Goal: Task Accomplishment & Management: Use online tool/utility

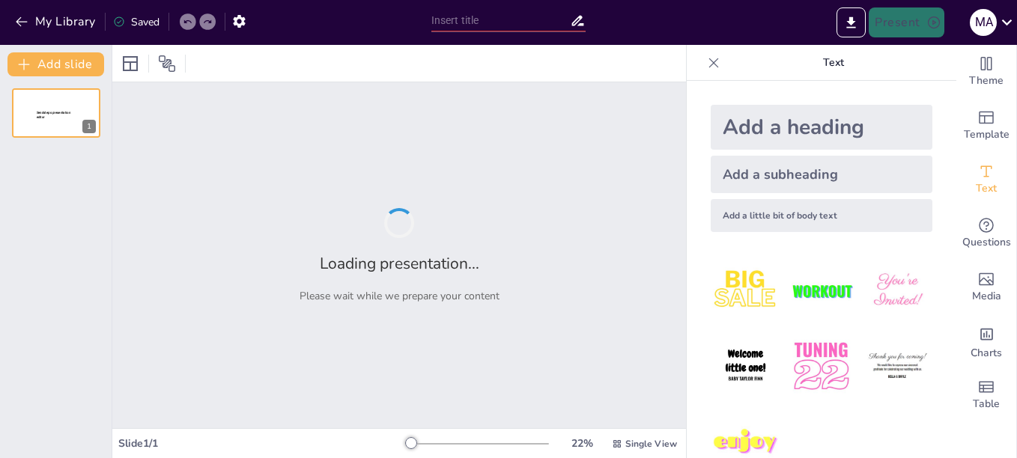
type input "New Sendsteps"
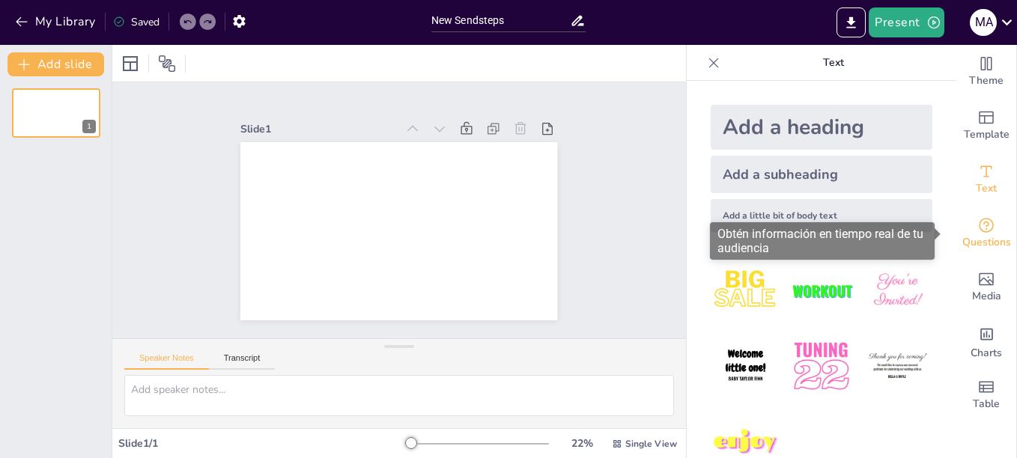
click at [978, 226] on icon "Get real-time input from your audience" at bounding box center [985, 225] width 15 height 15
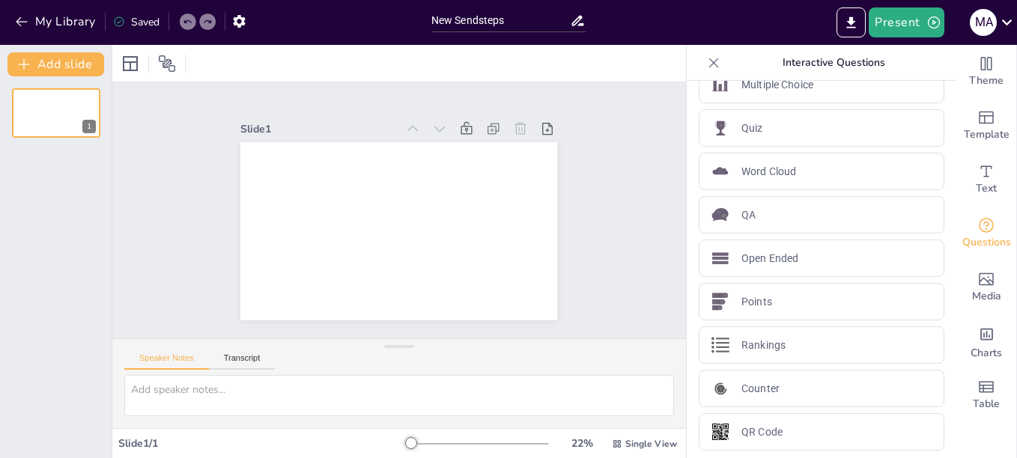
scroll to position [31, 0]
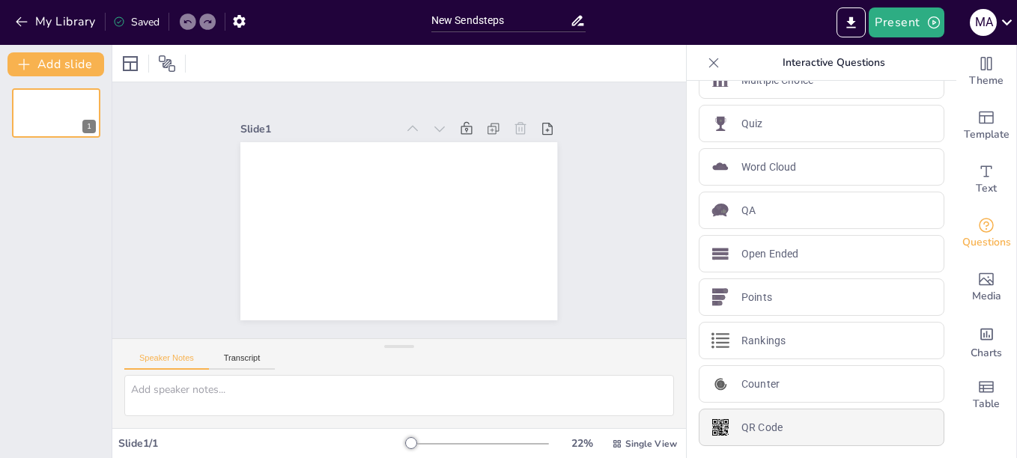
click at [742, 427] on p "QR Code" at bounding box center [761, 428] width 41 height 16
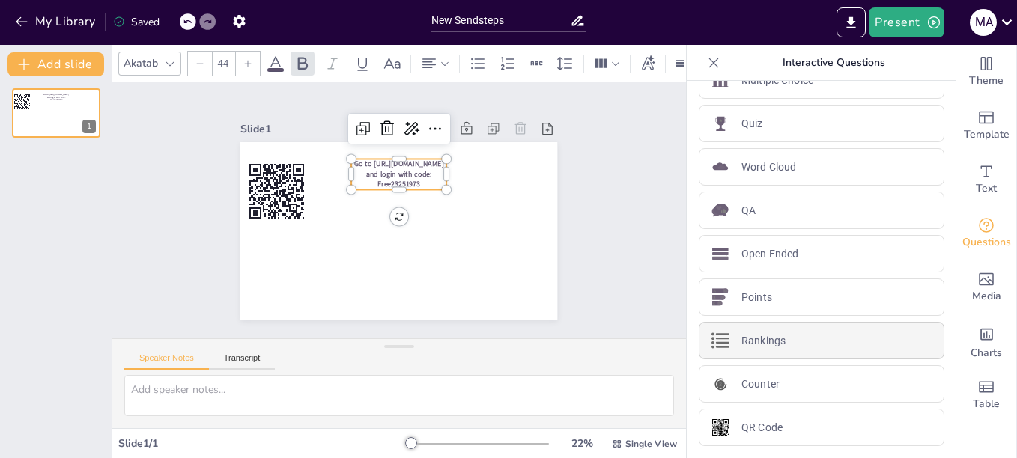
drag, startPoint x: 737, startPoint y: 251, endPoint x: 748, endPoint y: 326, distance: 75.7
click at [748, 326] on div "Multiple Choice Quiz Word Cloud QA Open Ended Points Rankings Counter QR Code" at bounding box center [821, 253] width 246 height 385
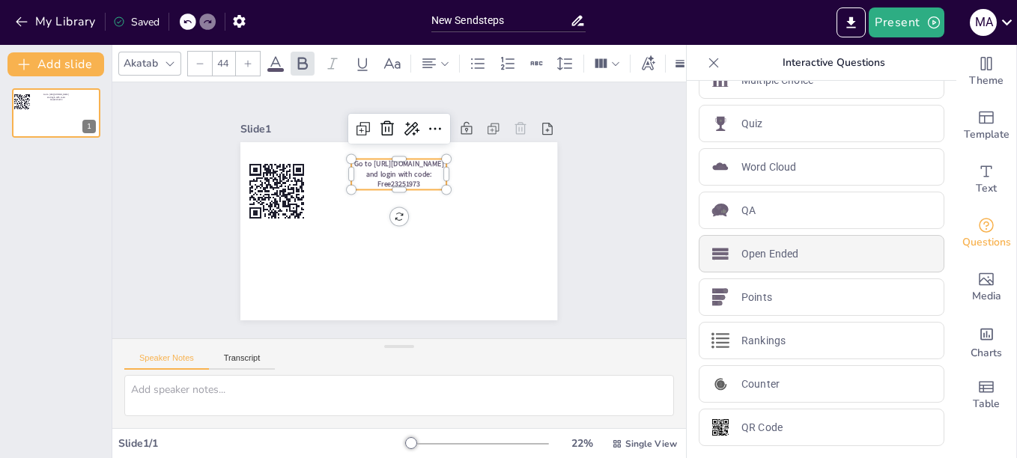
click at [741, 256] on p "Open Ended" at bounding box center [769, 254] width 57 height 16
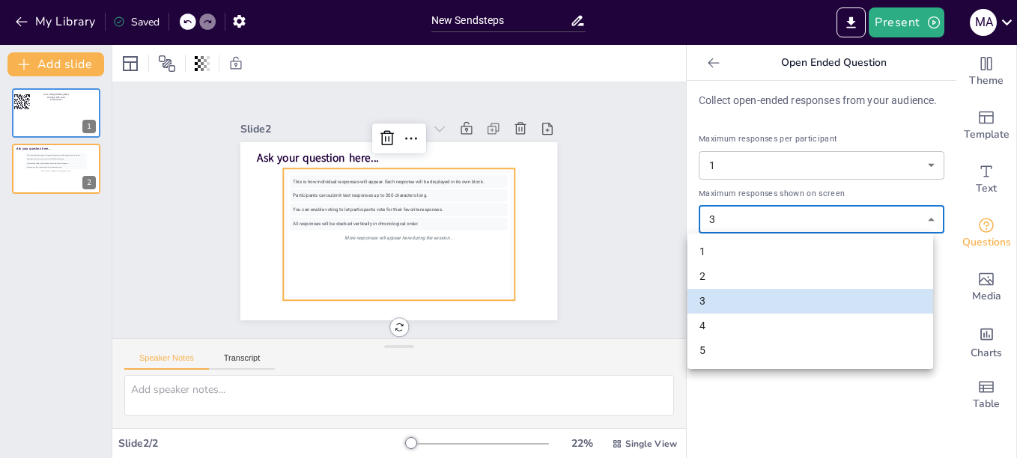
click at [826, 219] on body "My Library Saved New Sendsteps Present M A Document fonts Akatab Popular fonts …" at bounding box center [508, 229] width 1017 height 458
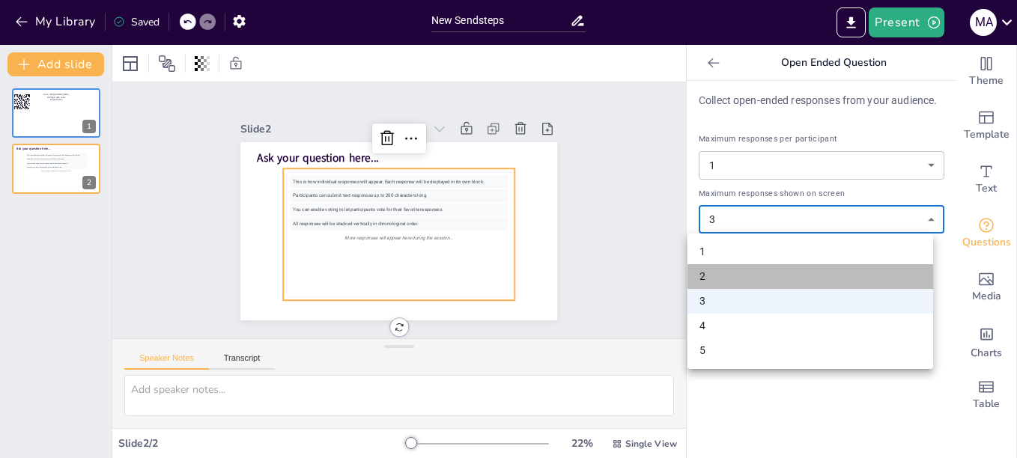
click at [701, 266] on li "2" at bounding box center [810, 276] width 246 height 25
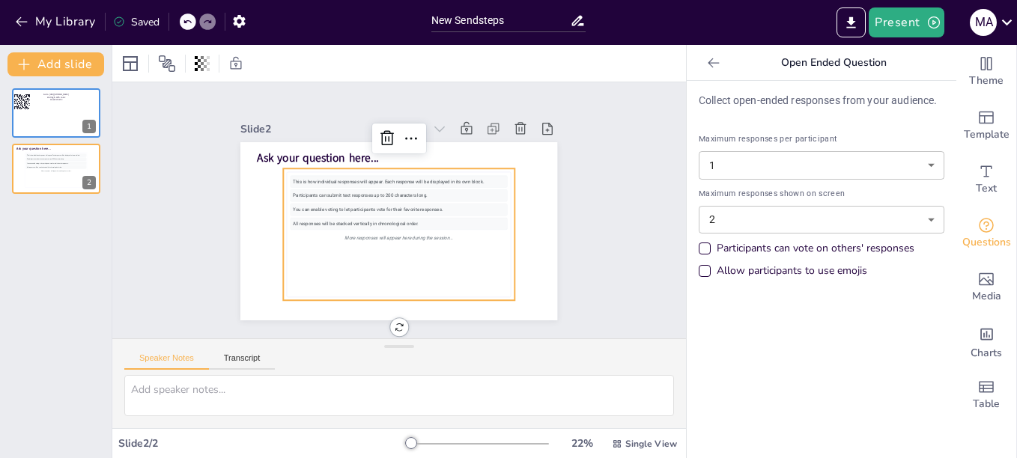
click at [698, 269] on div "Allow participants to use emojis" at bounding box center [704, 271] width 12 height 12
click at [698, 246] on div "Participants can vote on others' responses" at bounding box center [704, 249] width 12 height 12
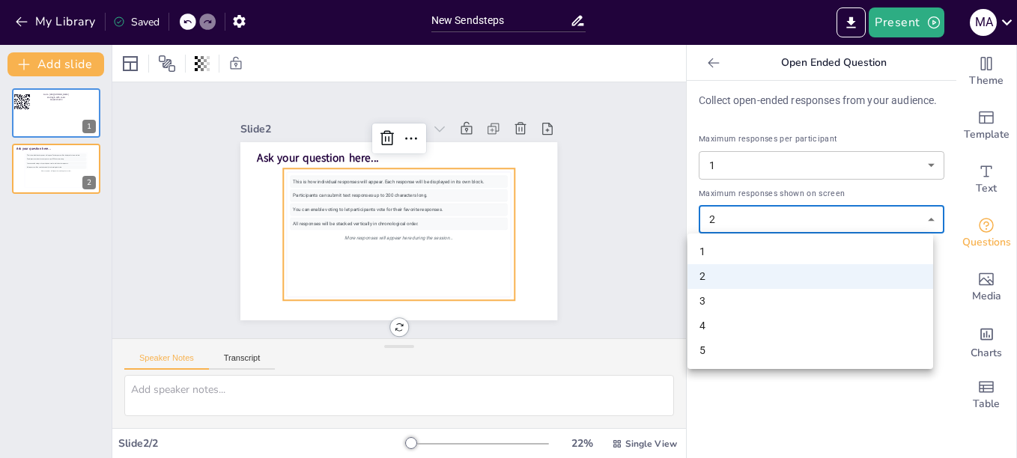
click at [909, 222] on body "My Library Saved New Sendsteps Present M A Document fonts Akatab Popular fonts …" at bounding box center [508, 229] width 1017 height 458
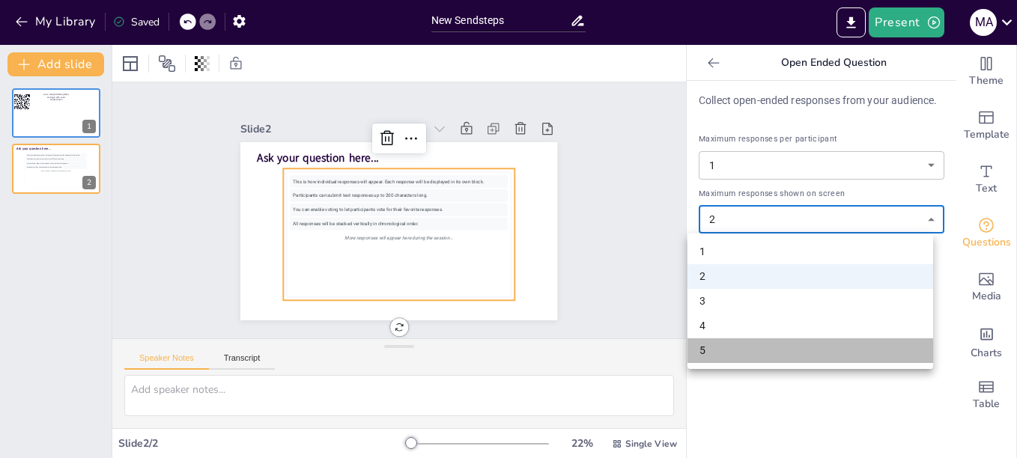
click at [710, 349] on li "5" at bounding box center [810, 350] width 246 height 25
type input "5"
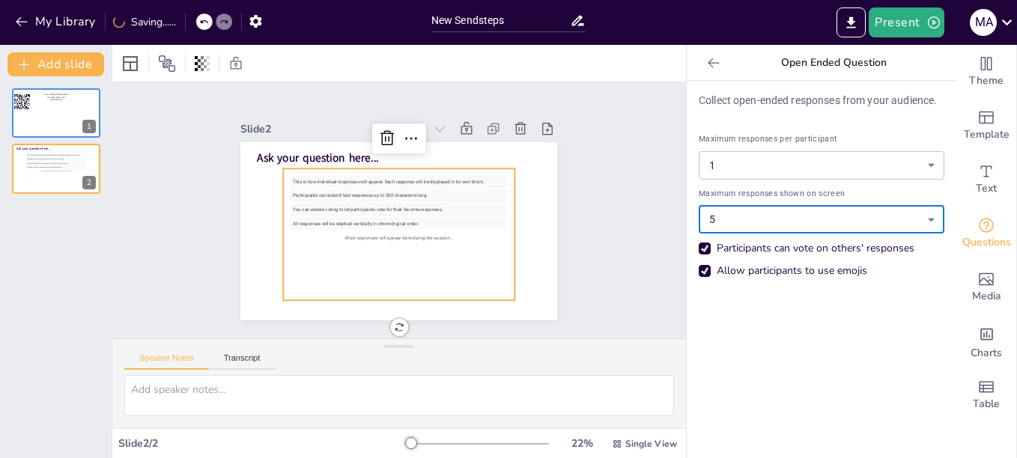
click at [897, 221] on body "My Library Saving...... New Sendsteps Present M A Document fonts Akatab Popular…" at bounding box center [508, 229] width 1017 height 458
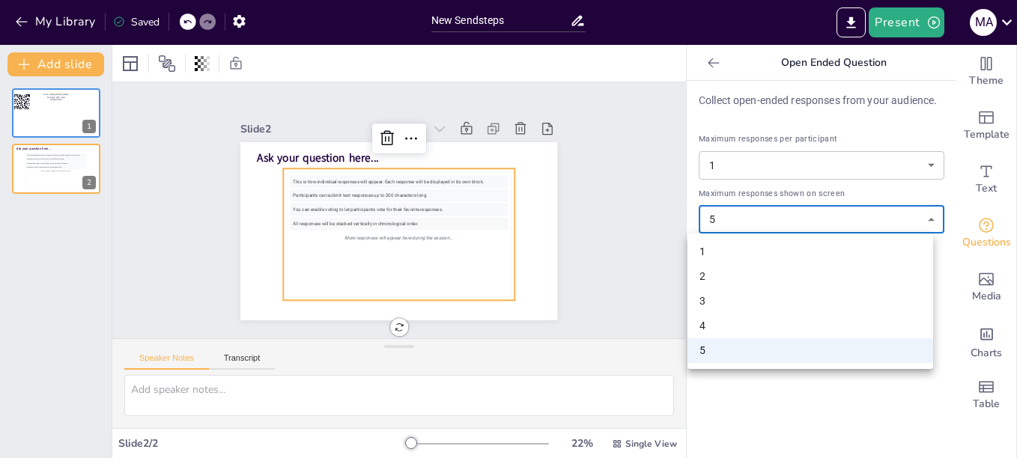
click at [793, 425] on div at bounding box center [508, 229] width 1017 height 458
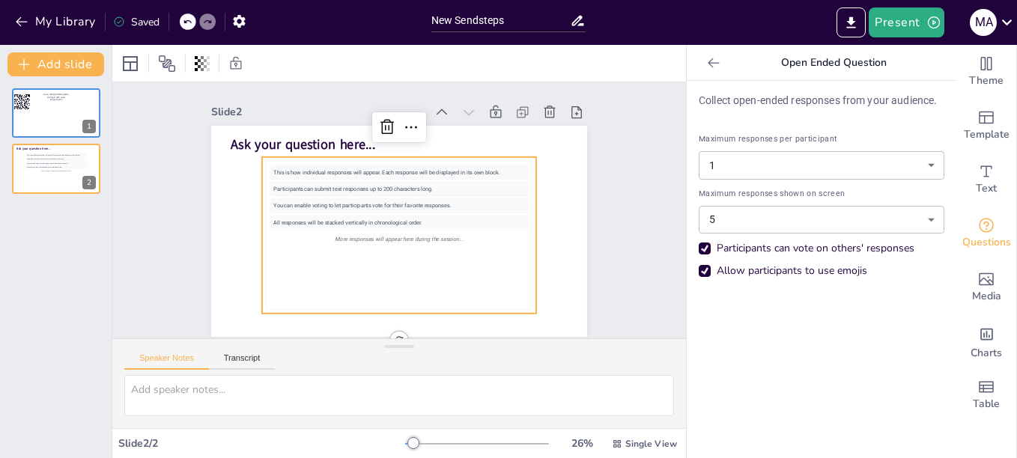
click at [324, 171] on div "This is how individual responses will appear. Each response will be displayed i…" at bounding box center [406, 172] width 255 height 67
click at [324, 171] on div "This is how individual responses will appear. Each response will be displayed i…" at bounding box center [410, 174] width 249 height 93
click at [324, 171] on div "This is how individual responses will appear. Each response will be displayed i…" at bounding box center [402, 172] width 257 height 41
click at [325, 183] on div "Participants can submit text responses up to 200 characters long." at bounding box center [400, 188] width 257 height 41
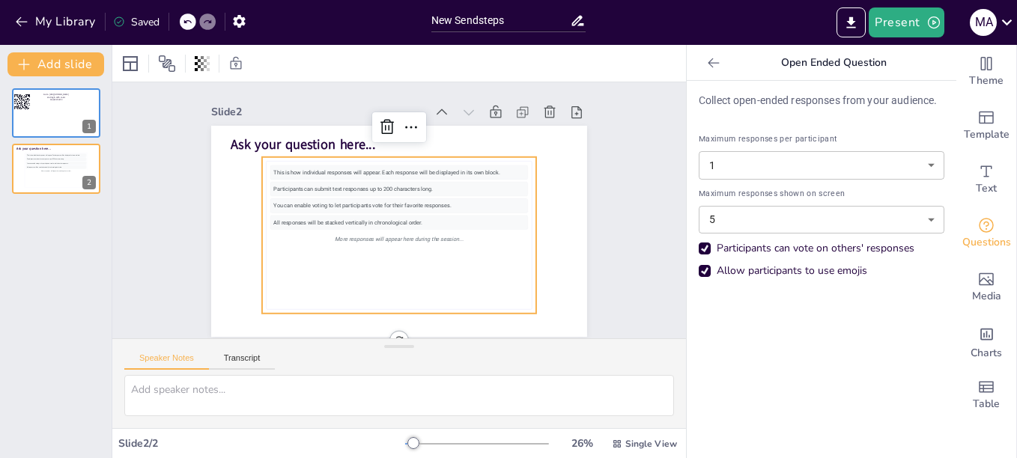
click at [325, 183] on div "Participants can submit text responses up to 200 characters long." at bounding box center [400, 188] width 257 height 41
click at [325, 183] on div "Participants can submit text responses up to 200 characters long." at bounding box center [398, 189] width 257 height 14
click at [335, 196] on div "This is how individual responses will appear. Each response will be displayed i…" at bounding box center [396, 235] width 271 height 166
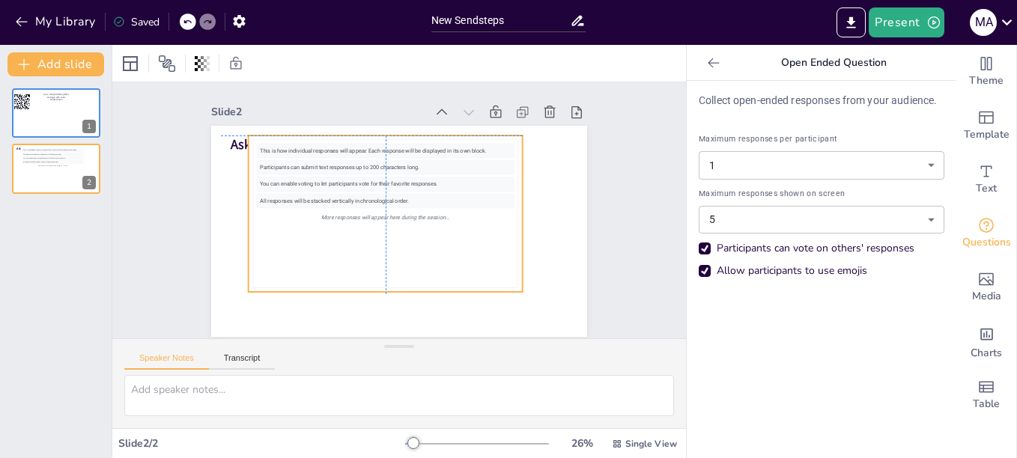
drag, startPoint x: 335, startPoint y: 196, endPoint x: 314, endPoint y: 170, distance: 34.0
click at [314, 170] on div "This is how individual responses will appear. Each response will be displayed i…" at bounding box center [385, 210] width 281 height 190
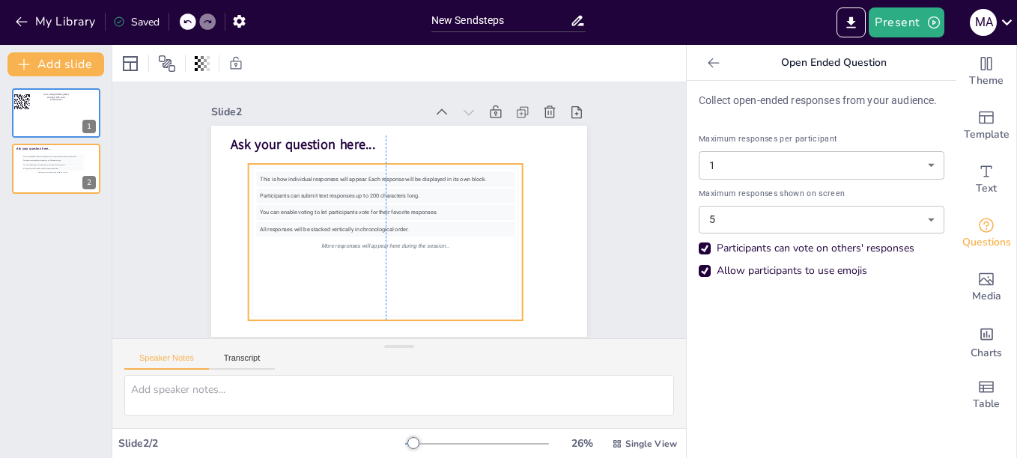
drag, startPoint x: 323, startPoint y: 178, endPoint x: 331, endPoint y: 206, distance: 28.7
click at [331, 206] on div "You can enable voting to let participants vote for their favorite responses." at bounding box center [384, 209] width 255 height 67
click at [379, 183] on div "This is how individual responses will appear. Each response will be displayed i…" at bounding box center [425, 187] width 93 height 249
click at [343, 183] on div "This is how individual responses will appear. Each response will be displayed i…" at bounding box center [395, 175] width 249 height 93
click at [343, 183] on div "This is how individual responses will appear. Each response will be displayed i…" at bounding box center [388, 176] width 257 height 41
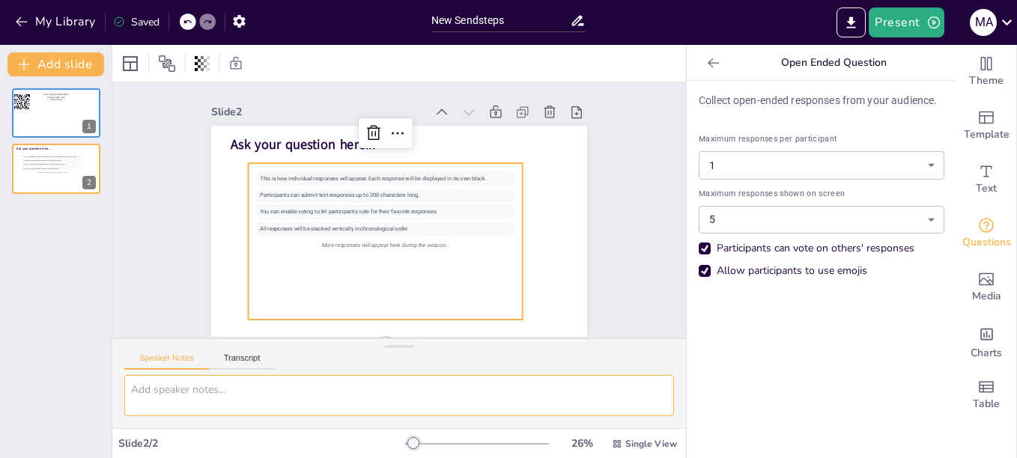
click at [159, 391] on textarea at bounding box center [398, 395] width 549 height 41
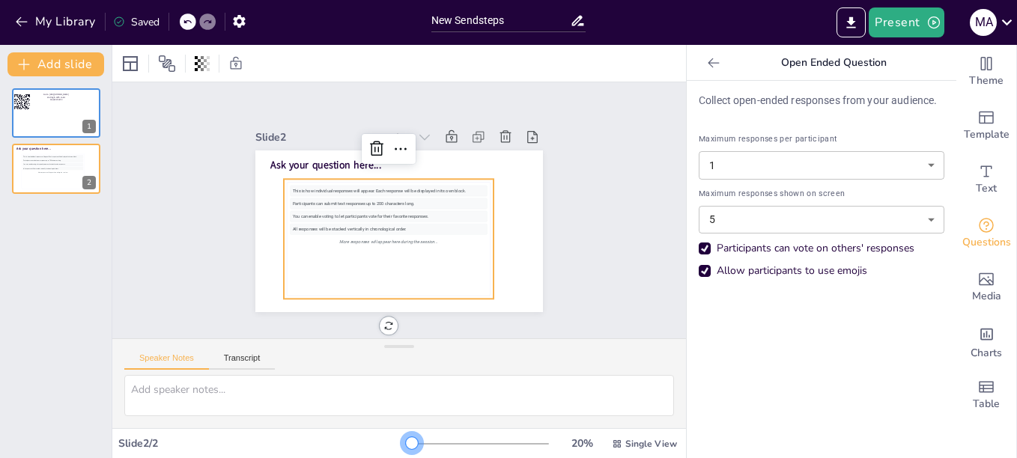
scroll to position [0, 0]
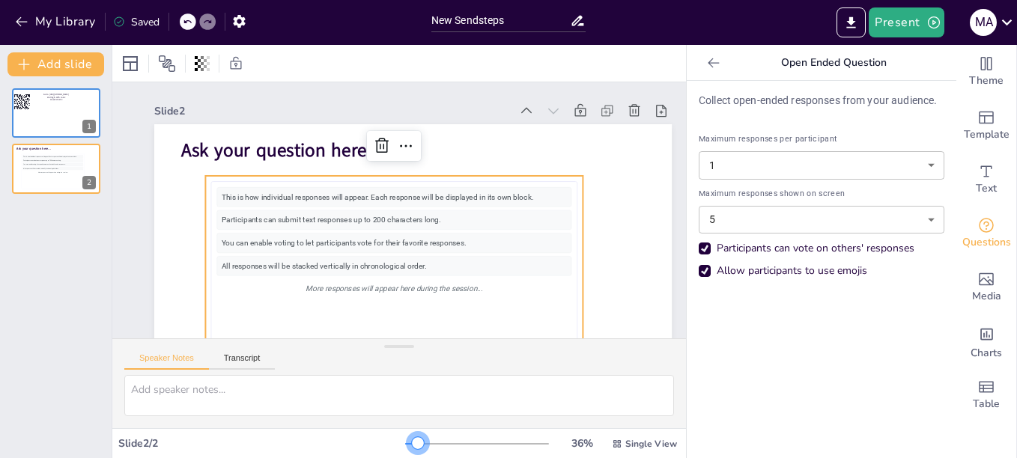
click at [412, 449] on div at bounding box center [418, 443] width 12 height 12
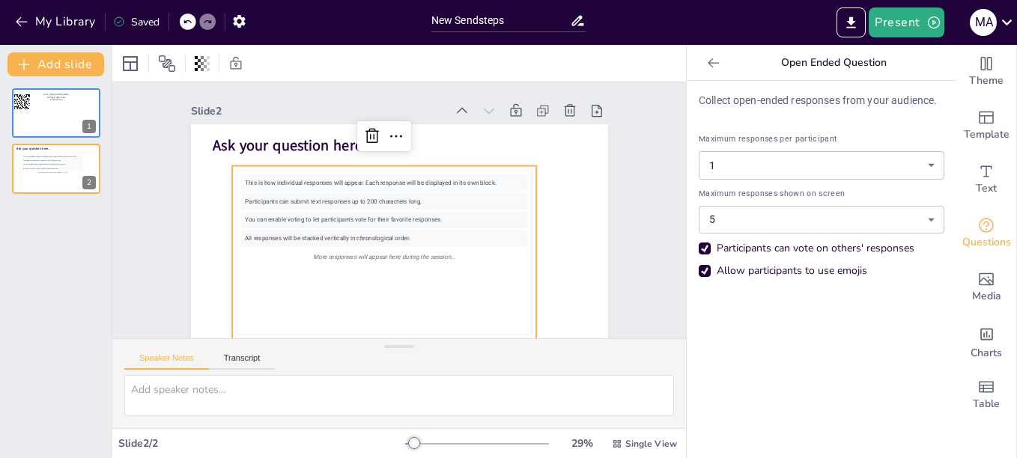
click at [287, 181] on div "This is how individual responses will appear. Each response will be displayed i…" at bounding box center [390, 180] width 283 height 75
click at [287, 181] on div "This is how individual responses will appear. Each response will be displayed i…" at bounding box center [387, 182] width 286 height 46
click at [287, 181] on div "This is how individual responses will appear. Each response will be displayed i…" at bounding box center [384, 183] width 286 height 16
click at [346, 258] on div "More responses will appear here during the session..." at bounding box center [374, 253] width 283 height 75
click at [346, 258] on div "More responses will appear here during the session..." at bounding box center [379, 255] width 286 height 46
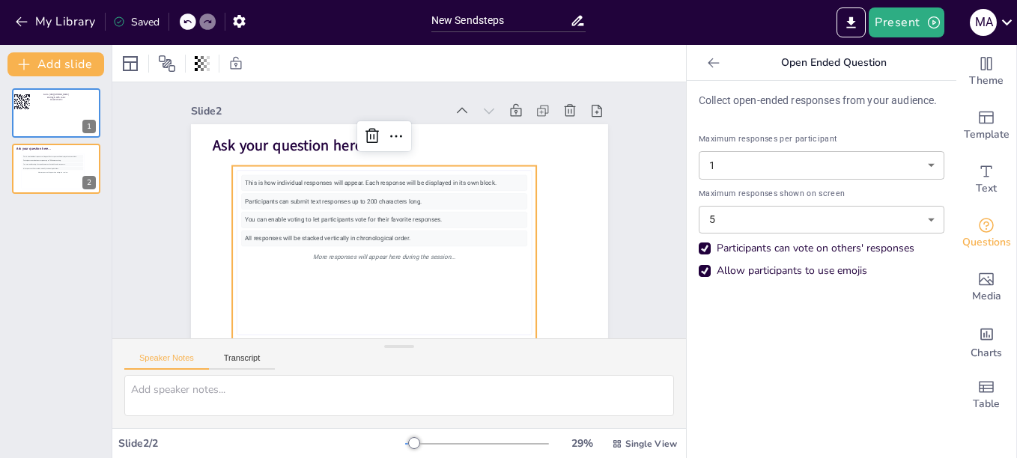
click at [346, 258] on div "More responses will appear here during the session..." at bounding box center [379, 255] width 286 height 46
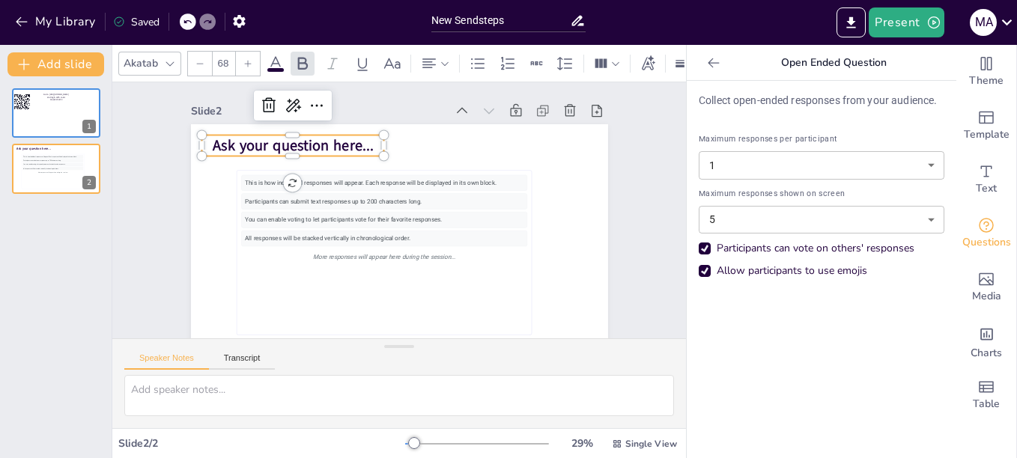
click at [293, 141] on span "Ask your question here..." at bounding box center [300, 134] width 162 height 37
click at [223, 383] on textarea at bounding box center [398, 395] width 549 height 41
paste textarea "Si fueras un paciente quemado, ¿qué palabras te gustaría escuchar de tu equipo …"
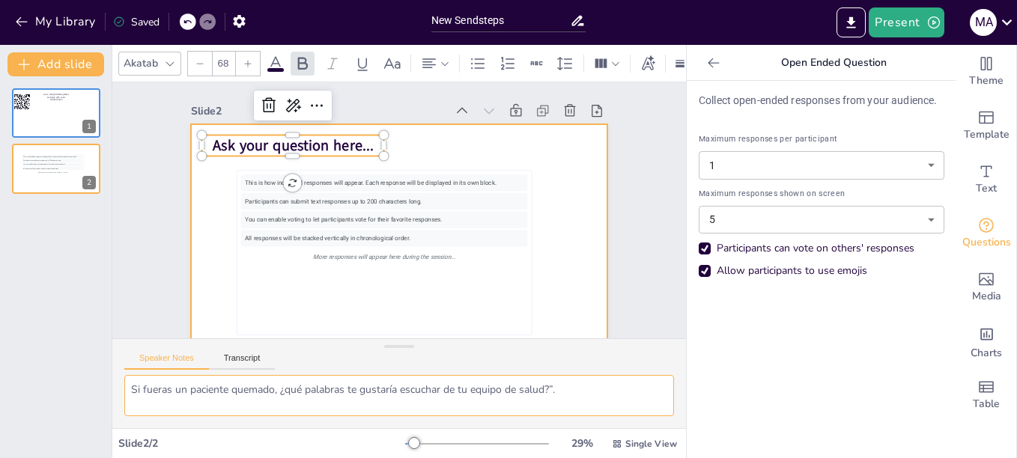
type textarea "Si fueras un paciente quemado, ¿qué palabras te gustaría escuchar de tu equipo …"
click at [587, 291] on div at bounding box center [395, 241] width 439 height 277
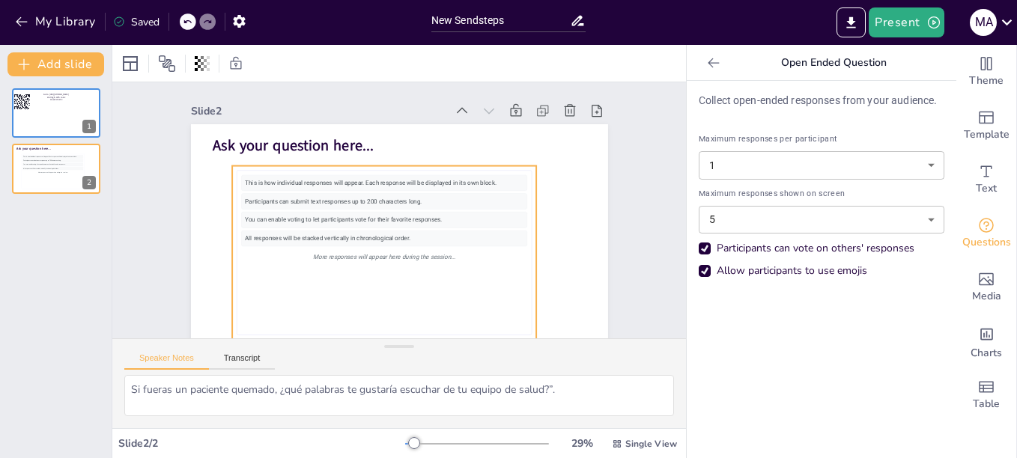
click at [326, 180] on div "This is how individual responses will appear. Each response will be displayed i…" at bounding box center [387, 182] width 286 height 46
click at [326, 180] on div "This is how individual responses will appear. Each response will be displayed i…" at bounding box center [384, 183] width 286 height 16
click at [326, 180] on div "This is how individual responses will appear. Each response will be displayed i…" at bounding box center [390, 180] width 283 height 75
click at [332, 213] on div "You can enable voting to let participants vote for their favorite responses." at bounding box center [383, 218] width 286 height 46
click at [332, 213] on div "You can enable voting to let participants vote for their favorite responses." at bounding box center [381, 214] width 276 height 103
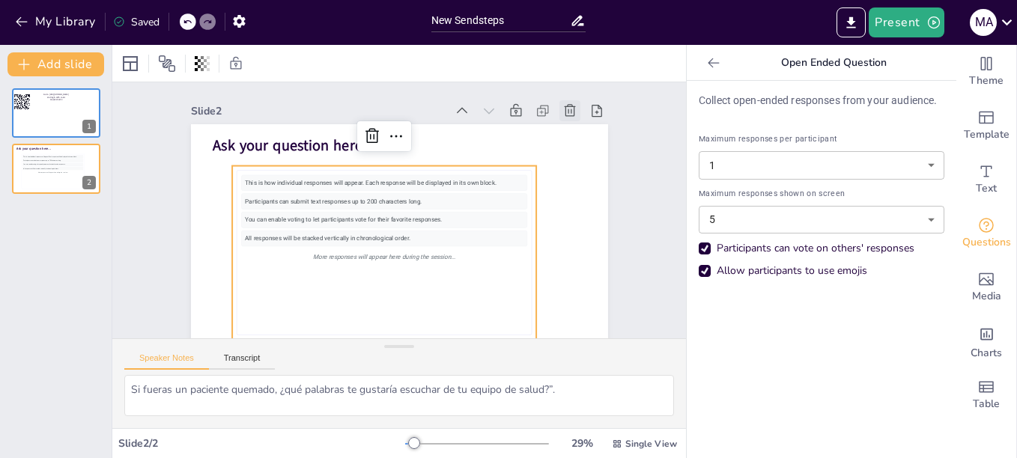
click at [571, 121] on icon at bounding box center [579, 129] width 16 height 16
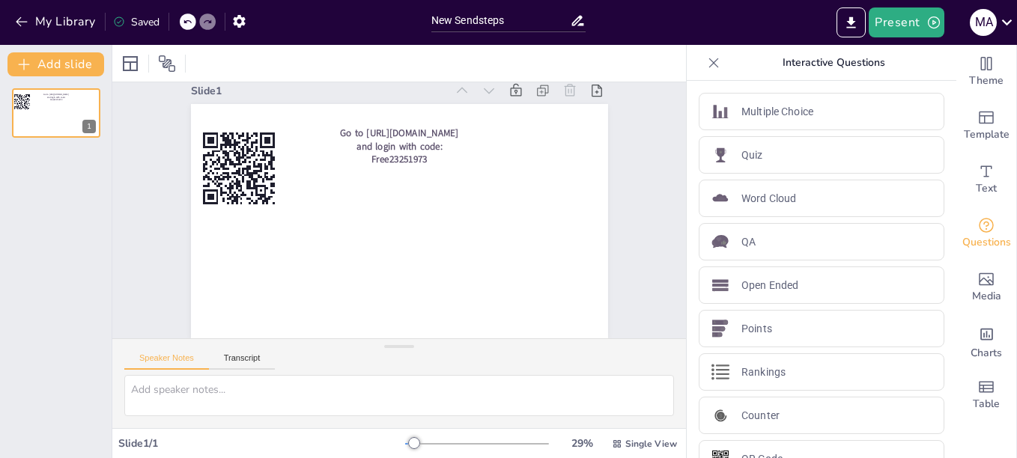
scroll to position [31, 0]
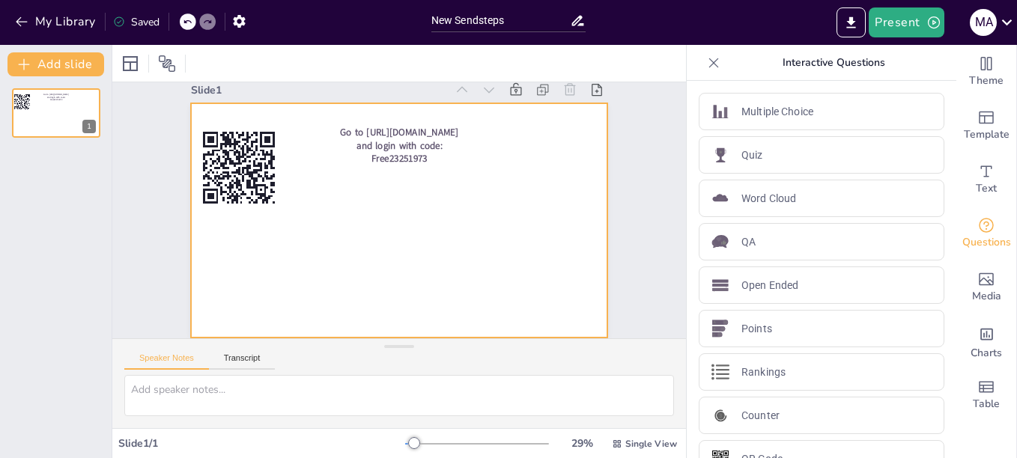
click at [356, 192] on div at bounding box center [389, 213] width 352 height 469
click at [325, 224] on div at bounding box center [399, 220] width 417 height 234
click at [325, 224] on div at bounding box center [394, 220] width 476 height 384
click at [325, 224] on div at bounding box center [396, 220] width 469 height 352
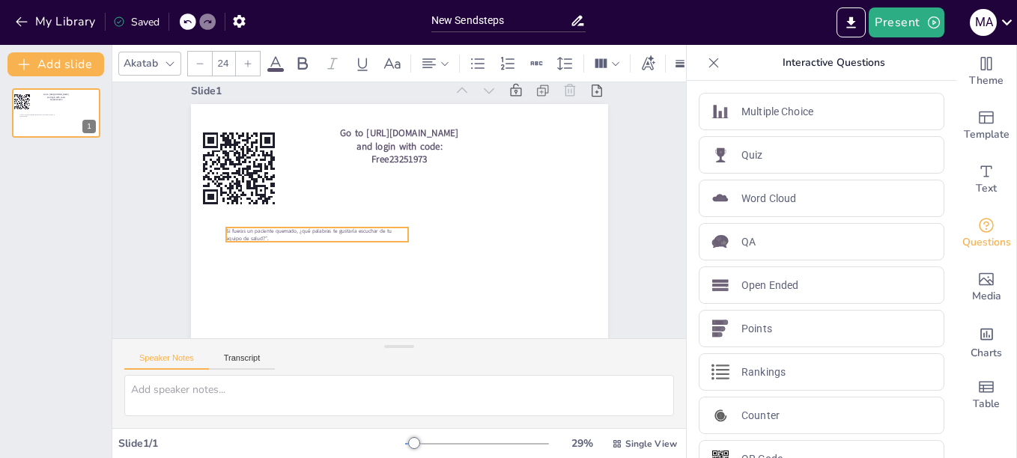
drag, startPoint x: 307, startPoint y: 121, endPoint x: 320, endPoint y: 222, distance: 101.9
click at [320, 228] on p "Si fueras un paciente quemado, ¿qué palabras te gustaría escuchar de tu equipo …" at bounding box center [317, 235] width 183 height 14
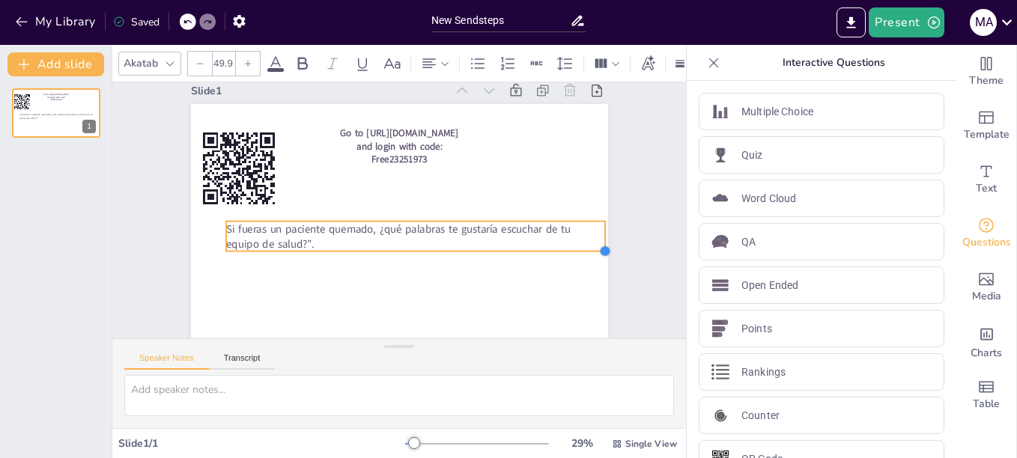
drag, startPoint x: 396, startPoint y: 227, endPoint x: 469, endPoint y: 242, distance: 74.1
click at [469, 242] on div "Go to [URL][DOMAIN_NAME] and login with code: Free23251973 Si fueras un pacient…" at bounding box center [399, 221] width 417 height 234
type input "48.7"
click at [293, 55] on icon at bounding box center [302, 64] width 18 height 18
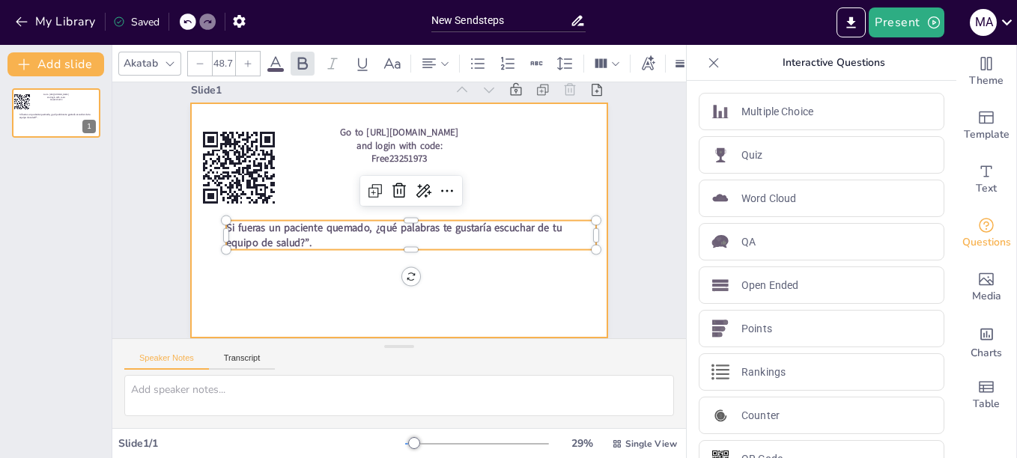
click at [456, 280] on div at bounding box center [397, 220] width 439 height 277
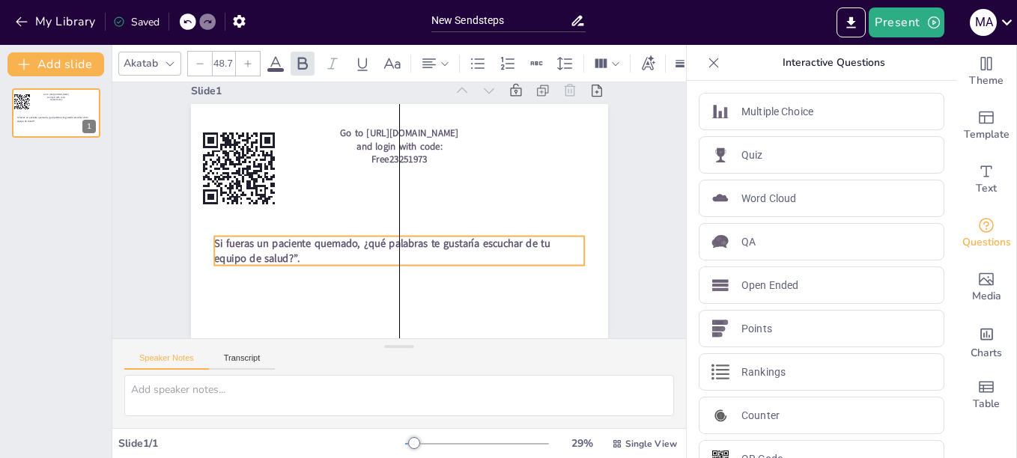
drag, startPoint x: 363, startPoint y: 210, endPoint x: 356, endPoint y: 225, distance: 16.7
click at [356, 225] on span "Si fueras un paciente quemado, ¿qué palabras te gustaría escuchar de tu equipo …" at bounding box center [359, 223] width 269 height 235
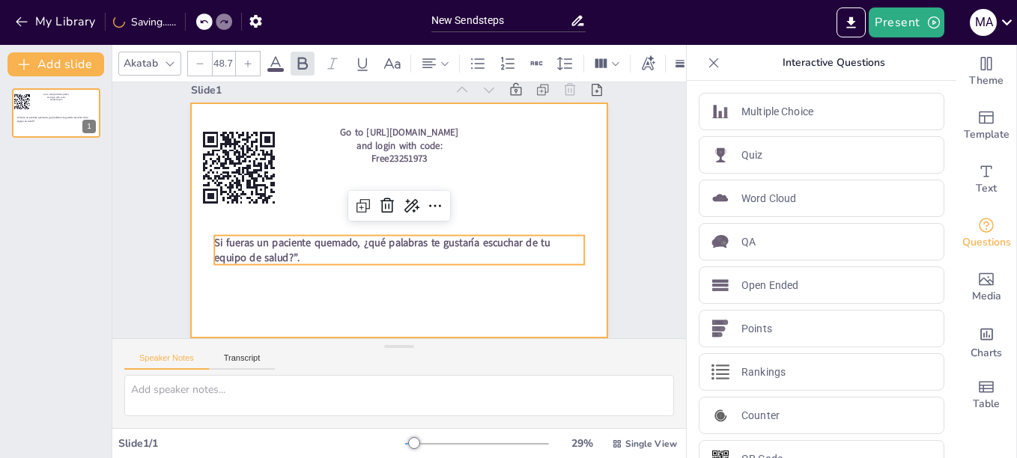
click at [342, 279] on div at bounding box center [399, 220] width 417 height 234
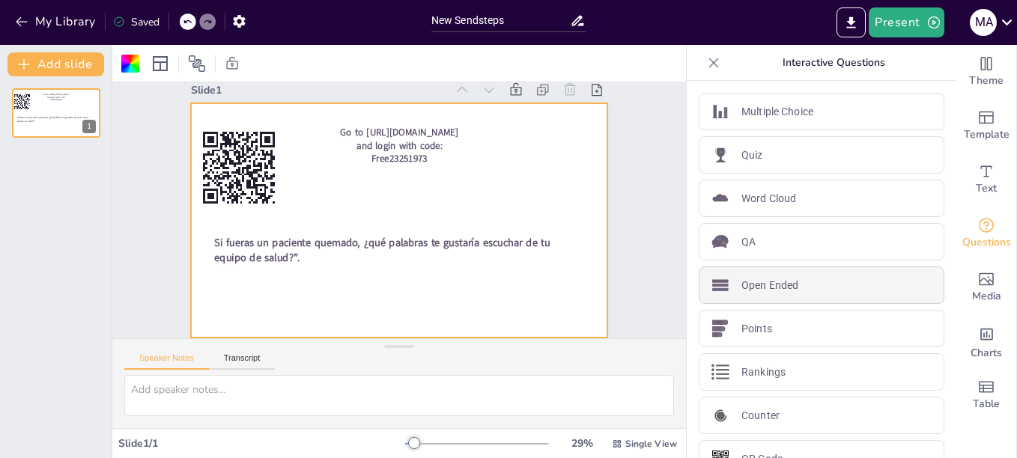
click at [755, 285] on p "Open Ended" at bounding box center [769, 286] width 57 height 16
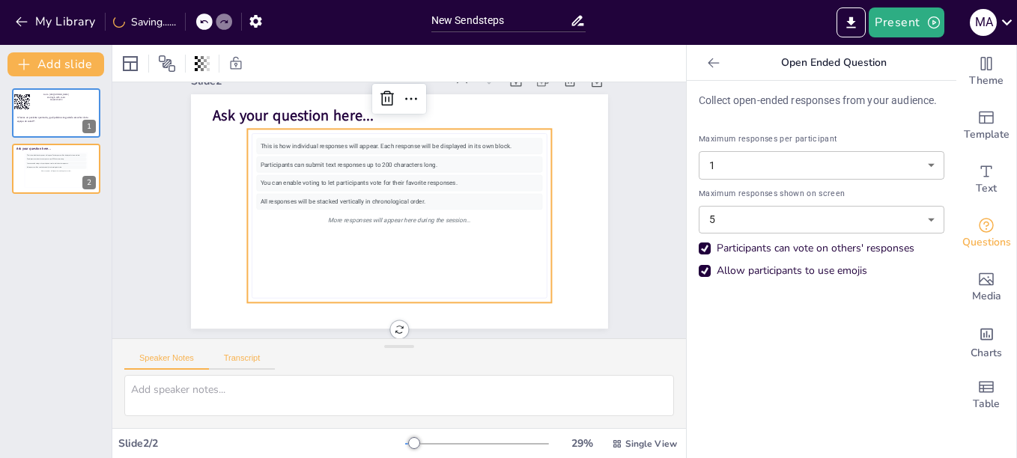
click at [237, 360] on button "Transcript" at bounding box center [242, 361] width 67 height 16
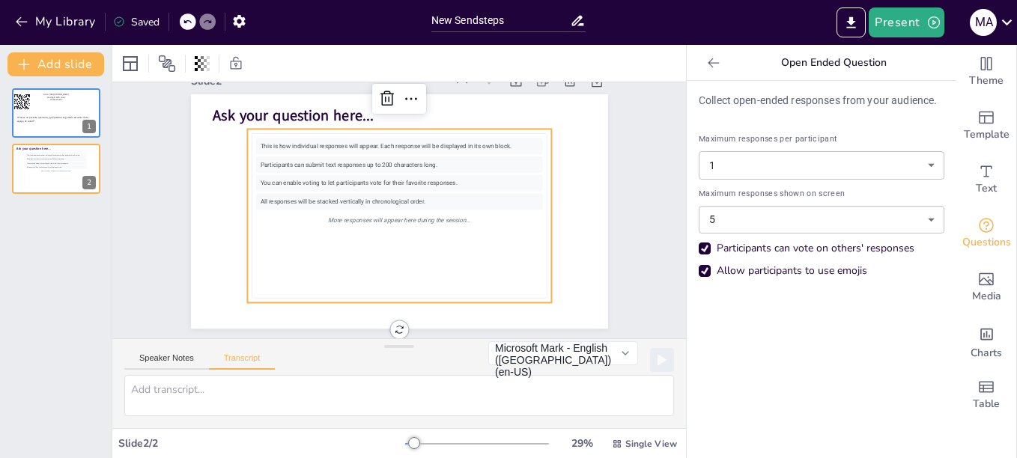
click at [358, 149] on div "This is how individual responses will appear. Each response will be displayed i…" at bounding box center [399, 146] width 286 height 16
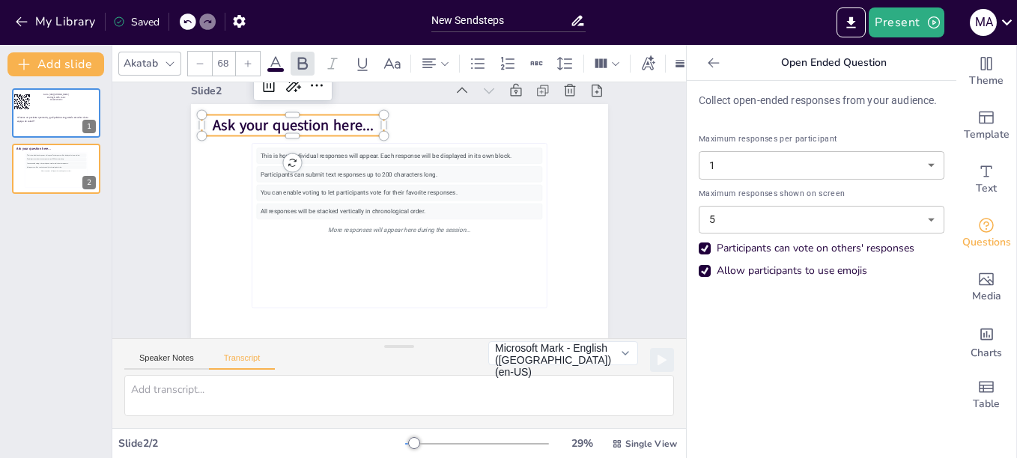
click at [333, 114] on span "Ask your question here..." at bounding box center [303, 114] width 162 height 37
click at [333, 114] on p "Ask" at bounding box center [301, 115] width 183 height 40
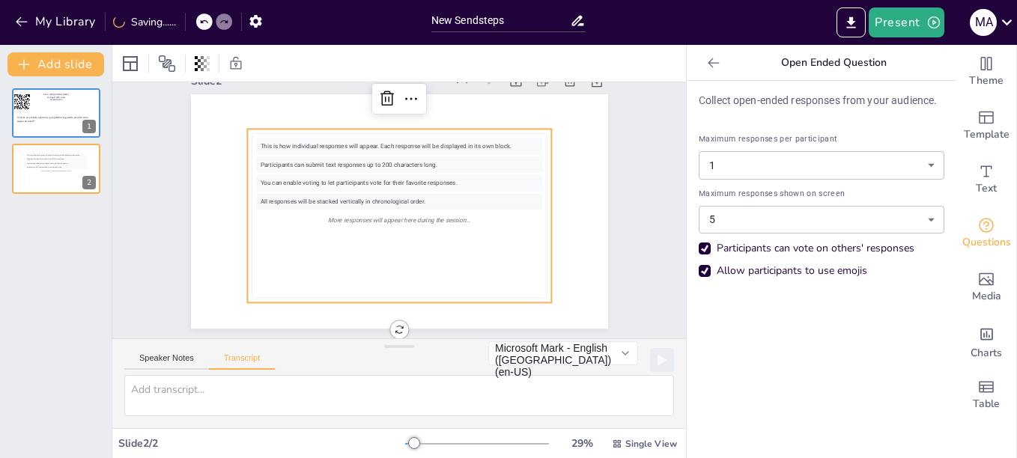
click at [317, 133] on div "This is how individual responses will appear. Each response will be displayed i…" at bounding box center [398, 215] width 311 height 195
click at [306, 180] on div "You can enable voting to let participants vote for their favorite responses." at bounding box center [399, 183] width 286 height 16
click at [317, 180] on div "You can enable voting to let participants vote for their favorite responses." at bounding box center [418, 192] width 203 height 223
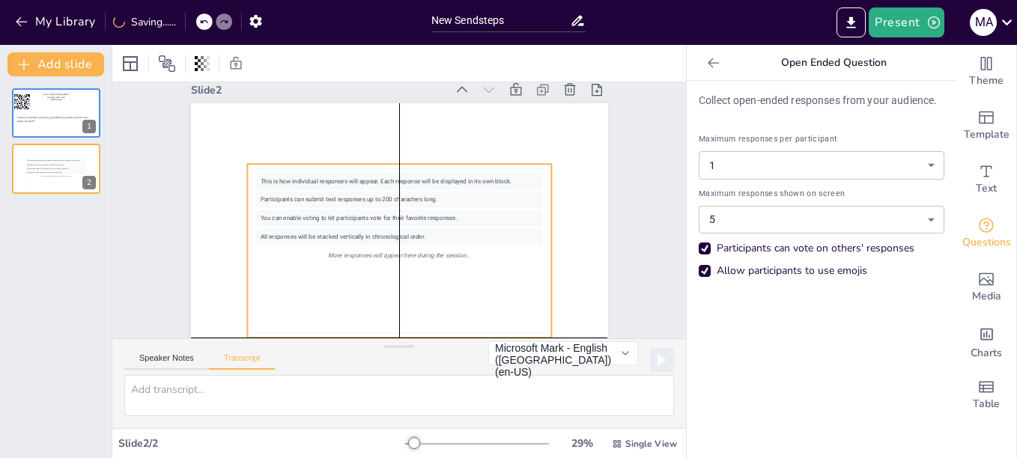
drag, startPoint x: 306, startPoint y: 180, endPoint x: 309, endPoint y: 204, distance: 24.1
click at [309, 210] on div "You can enable voting to let participants vote for their favorite responses." at bounding box center [399, 218] width 286 height 16
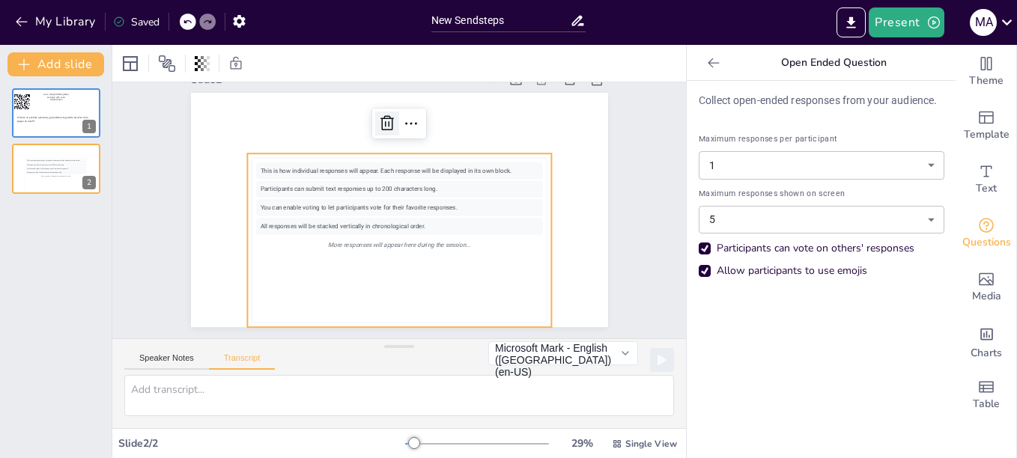
click at [412, 128] on icon at bounding box center [424, 127] width 24 height 24
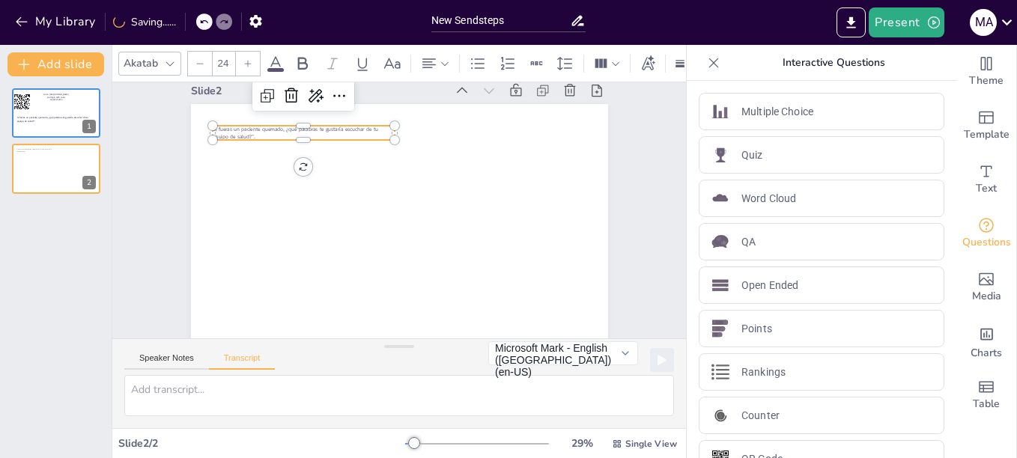
click at [246, 61] on icon at bounding box center [247, 63] width 9 height 9
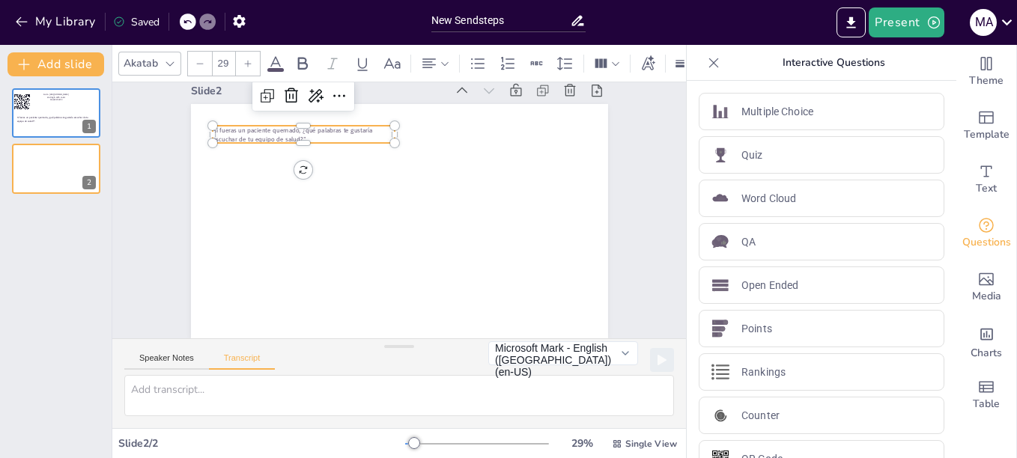
click at [246, 61] on icon at bounding box center [247, 63] width 9 height 9
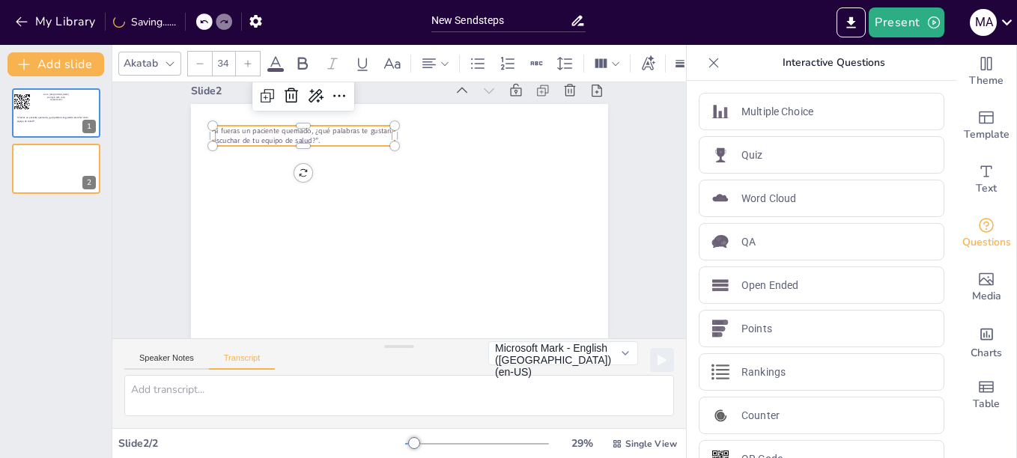
click at [246, 61] on icon at bounding box center [247, 63] width 9 height 9
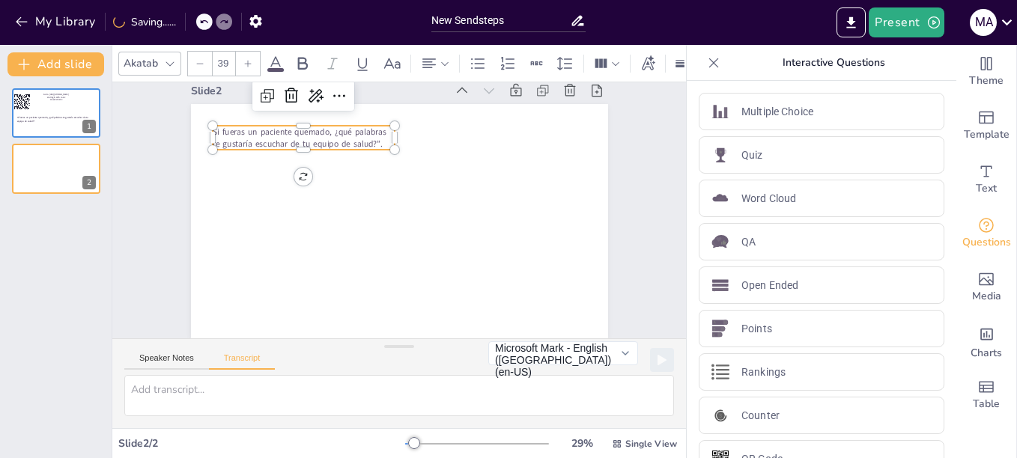
click at [246, 61] on icon at bounding box center [247, 63] width 9 height 9
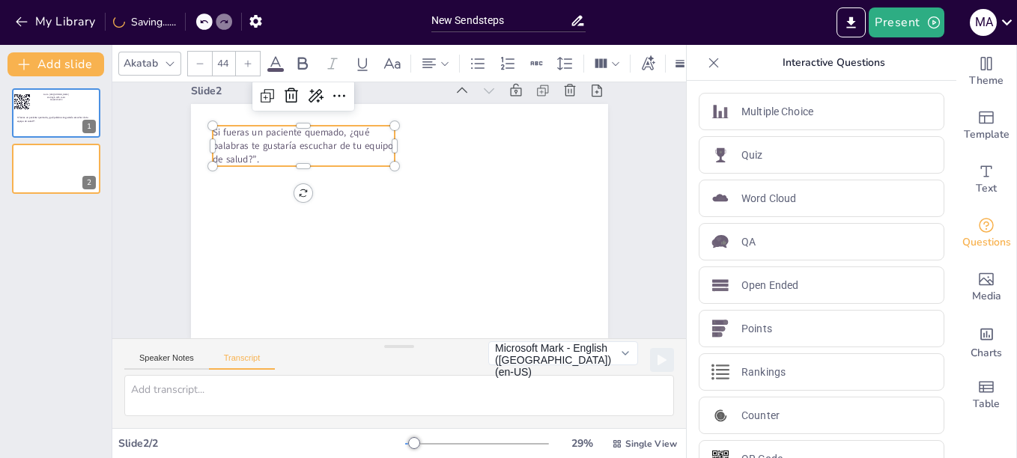
click at [246, 61] on icon at bounding box center [247, 63] width 9 height 9
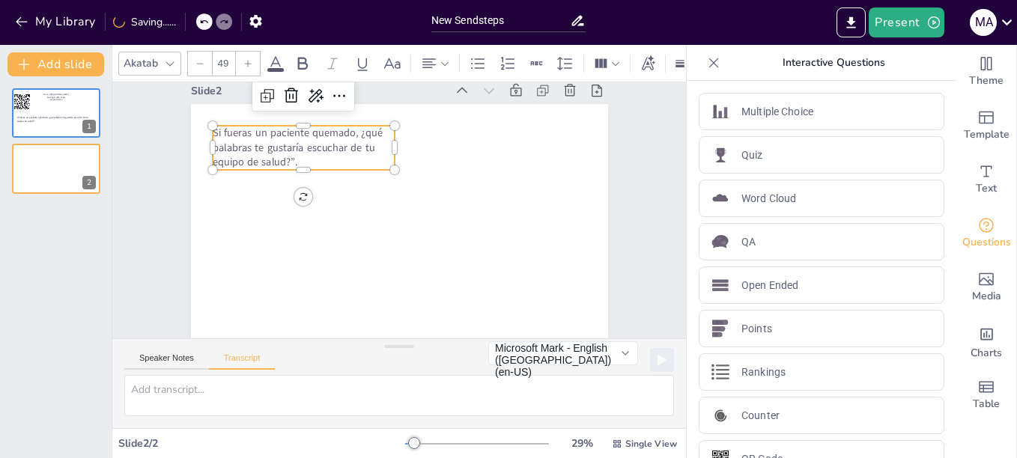
click at [246, 61] on icon at bounding box center [247, 63] width 9 height 9
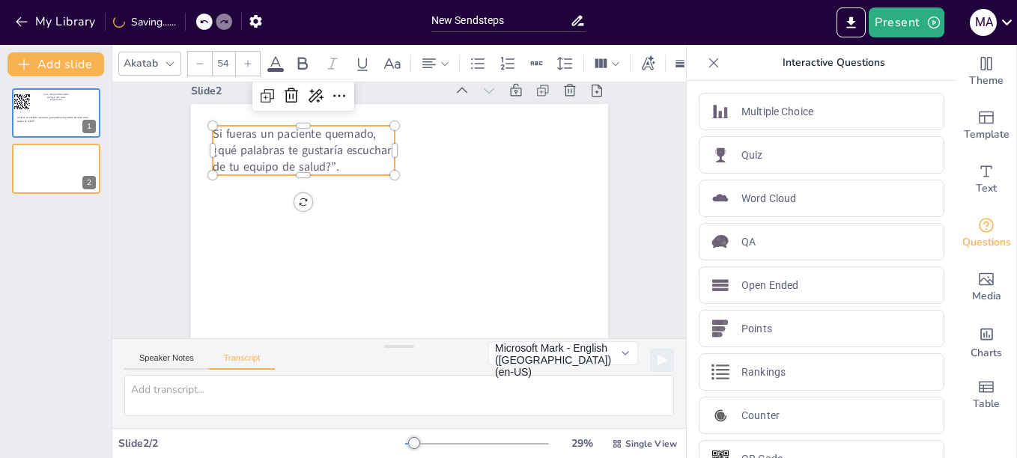
click at [246, 61] on icon at bounding box center [247, 63] width 9 height 9
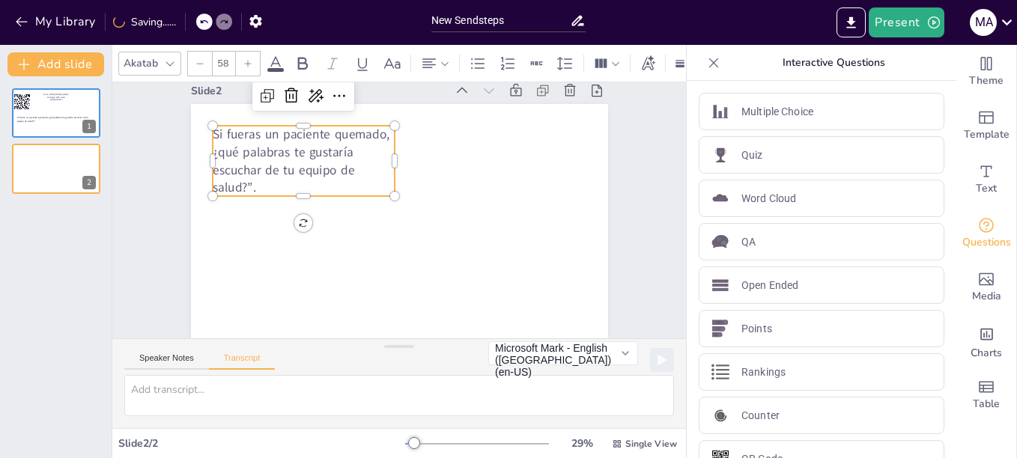
click at [246, 61] on icon at bounding box center [247, 63] width 9 height 9
type input "62"
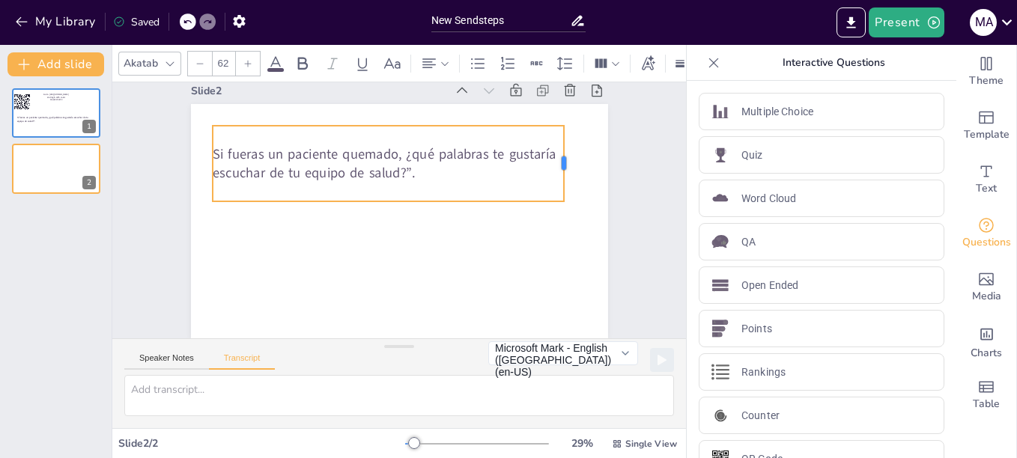
drag, startPoint x: 386, startPoint y: 151, endPoint x: 555, endPoint y: 176, distance: 171.0
click at [564, 176] on div at bounding box center [573, 182] width 19 height 76
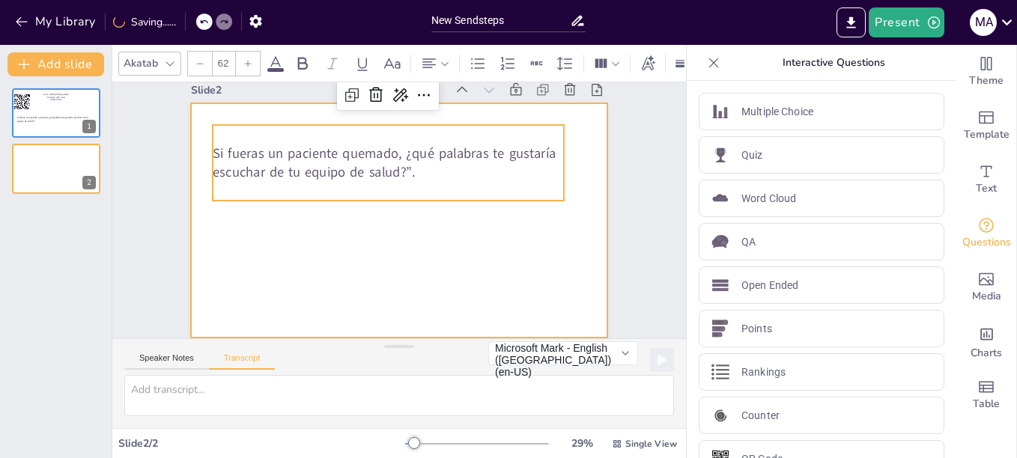
click at [477, 230] on div at bounding box center [399, 220] width 417 height 234
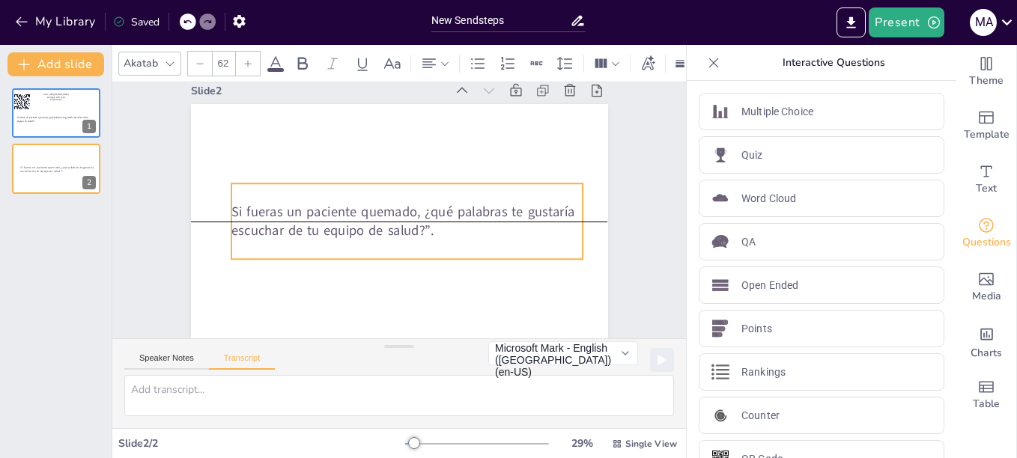
drag, startPoint x: 383, startPoint y: 165, endPoint x: 402, endPoint y: 219, distance: 57.1
click at [402, 219] on span "Si fueras un paciente quemado, ¿qué palabras te gustaría escuchar de tu equipo …" at bounding box center [402, 220] width 343 height 37
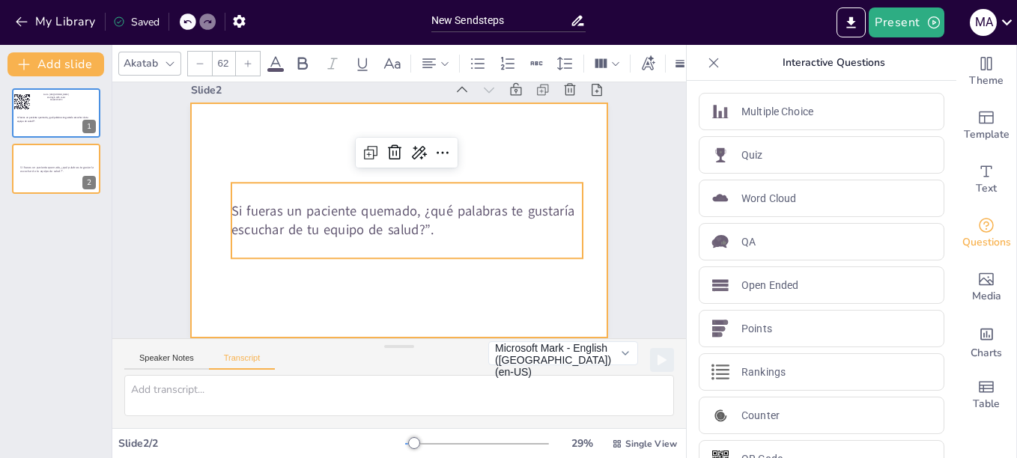
click at [418, 275] on div at bounding box center [399, 220] width 417 height 234
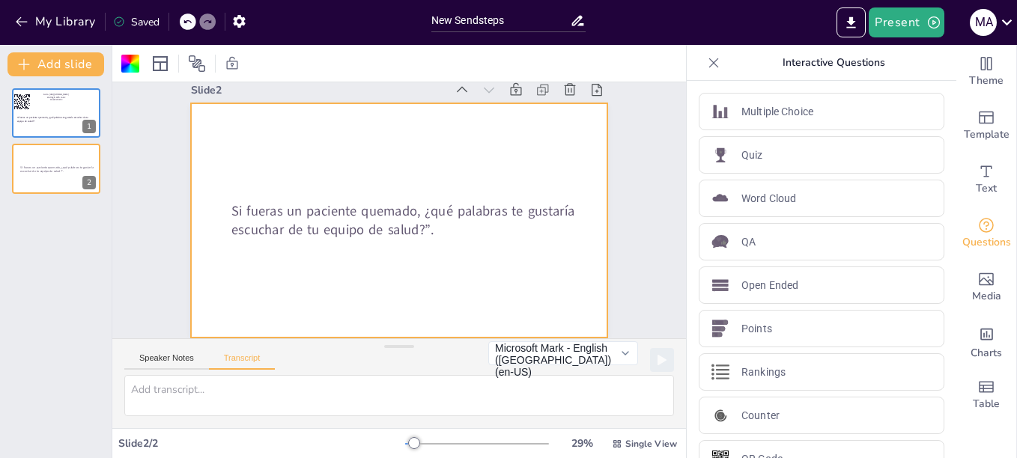
scroll to position [32, 0]
click at [122, 64] on div at bounding box center [130, 64] width 18 height 18
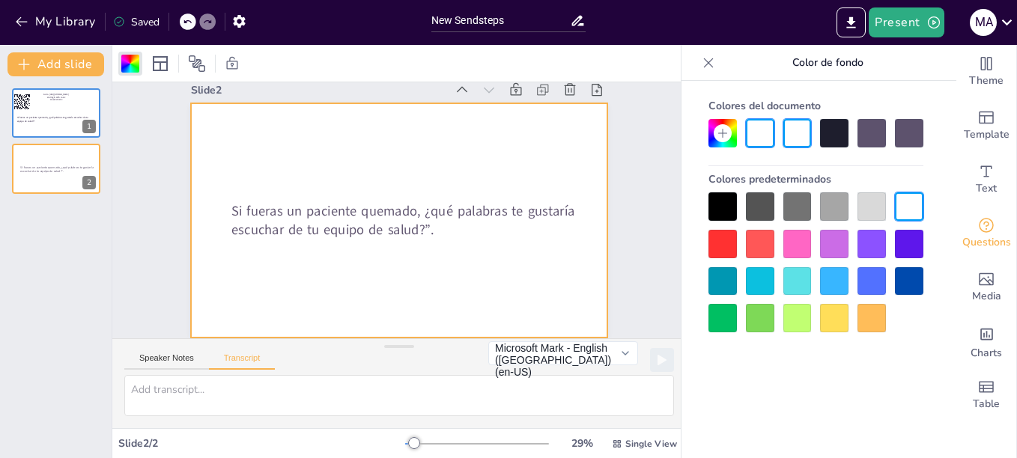
click at [876, 271] on div at bounding box center [871, 281] width 28 height 28
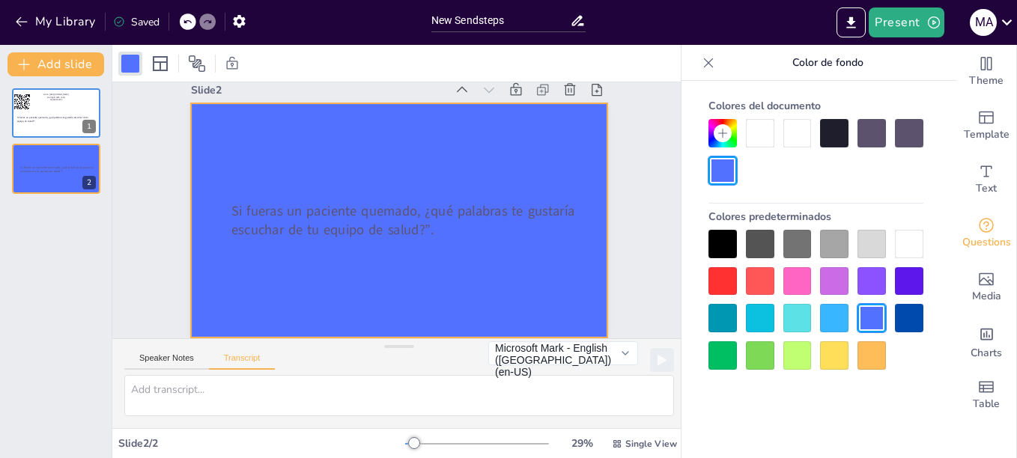
click at [870, 243] on div at bounding box center [871, 244] width 28 height 28
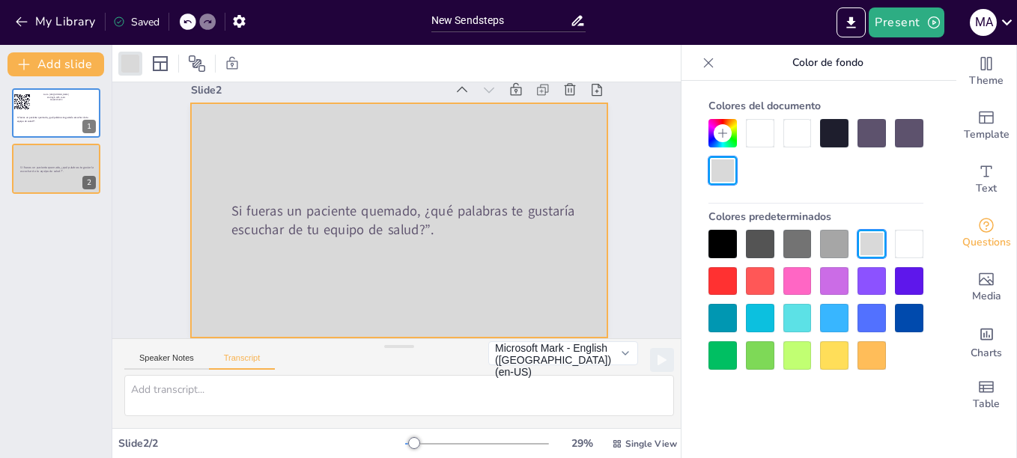
click at [729, 136] on div at bounding box center [722, 133] width 18 height 18
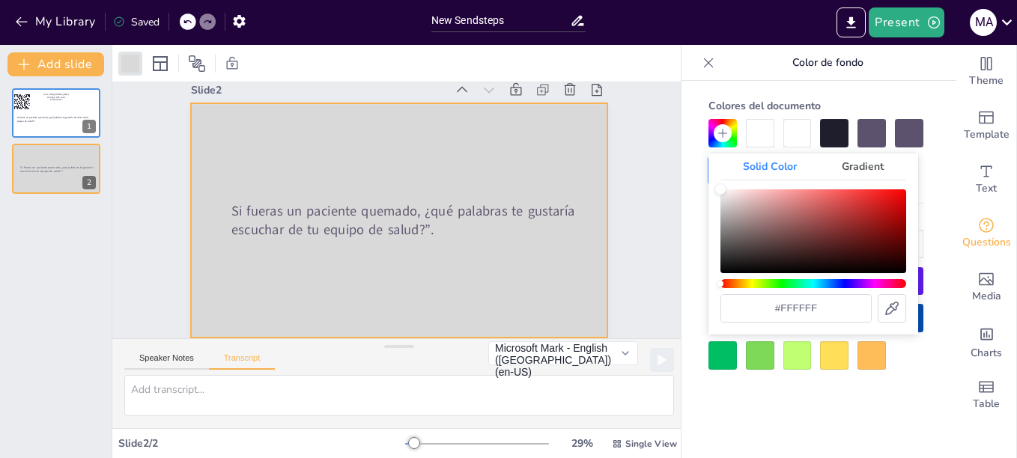
click at [817, 282] on div "Hue" at bounding box center [813, 283] width 186 height 9
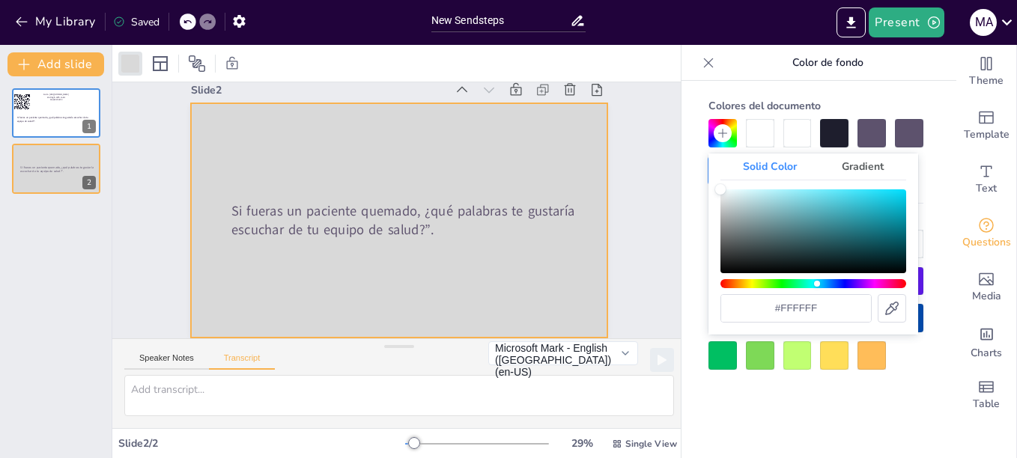
type input "#d3ebef"
click at [742, 195] on div "Color" at bounding box center [813, 231] width 186 height 84
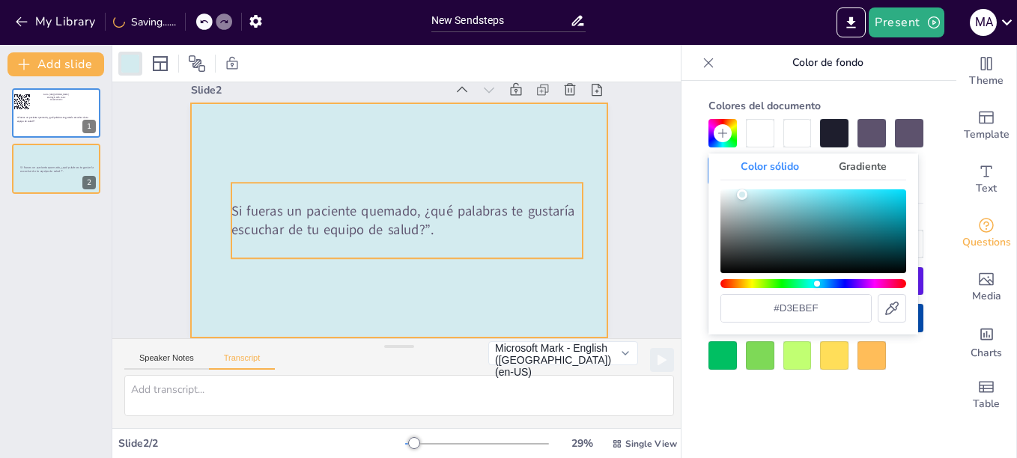
scroll to position [31, 0]
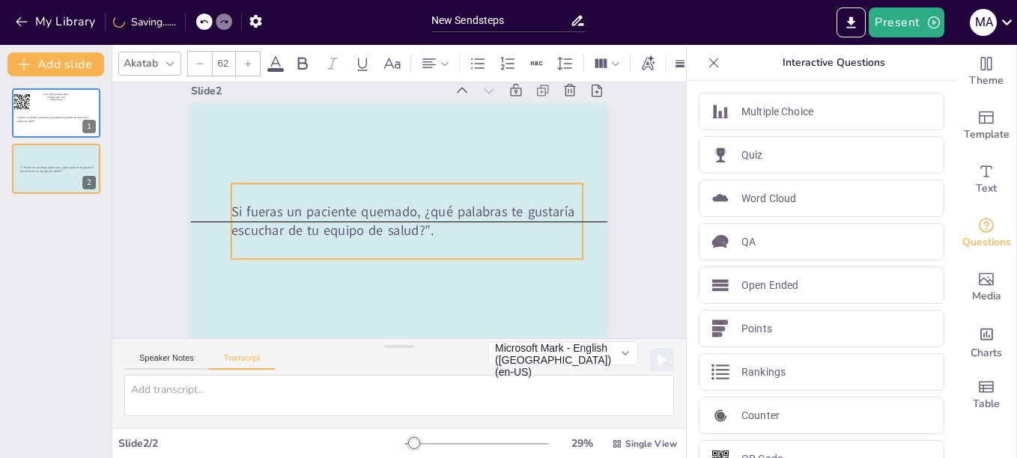
click at [430, 204] on span "Si fueras un paciente quemado, ¿qué palabras te gustaría escuchar de tu equipo …" at bounding box center [402, 220] width 343 height 37
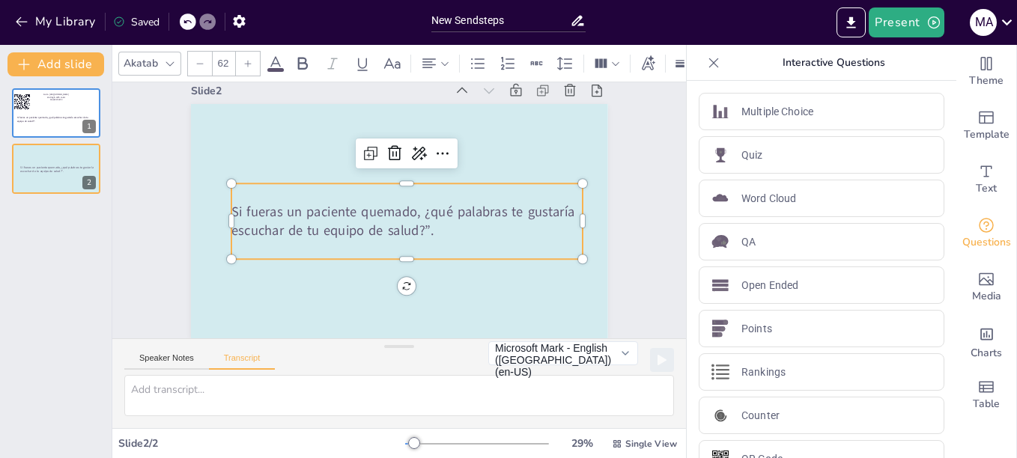
click at [409, 220] on span "Si fueras un paciente quemado, ¿qué palabras te gustaría escuchar de tu equipo …" at bounding box center [402, 220] width 343 height 37
click at [409, 220] on span "Si fueras un paciente quemado, ¿qué palabras te gustaría escuchar de tu equipo …" at bounding box center [401, 214] width 345 height 58
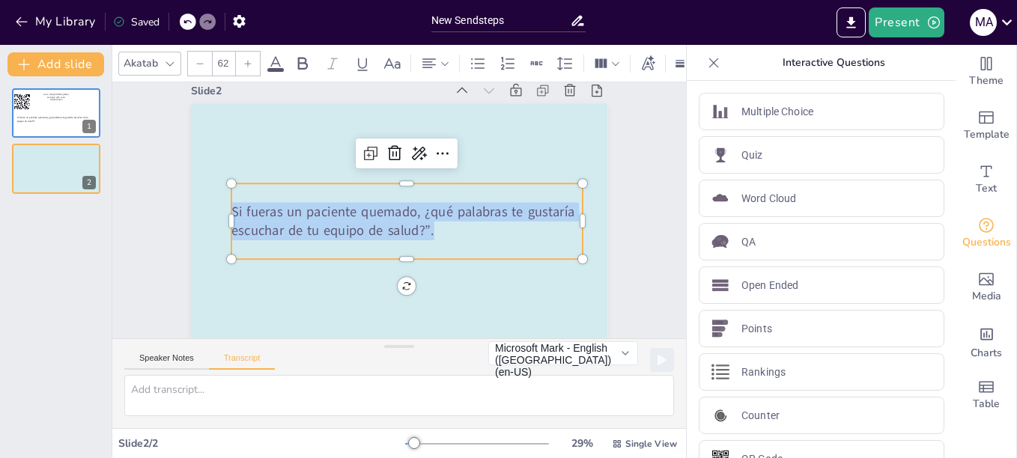
click at [409, 220] on span "Si fueras un paciente quemado, ¿qué palabras te gustaría escuchar de tu equipo …" at bounding box center [401, 214] width 345 height 58
click at [294, 57] on icon at bounding box center [302, 64] width 18 height 18
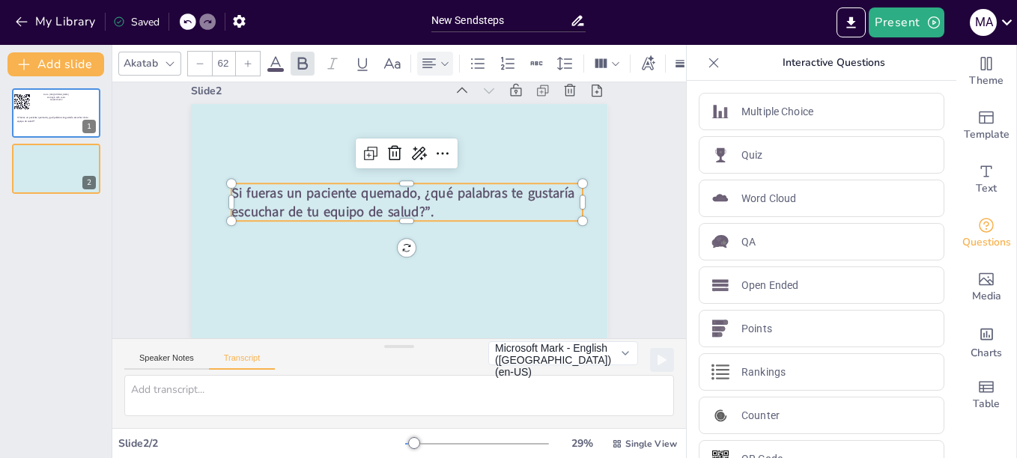
click at [431, 60] on icon at bounding box center [429, 64] width 18 height 18
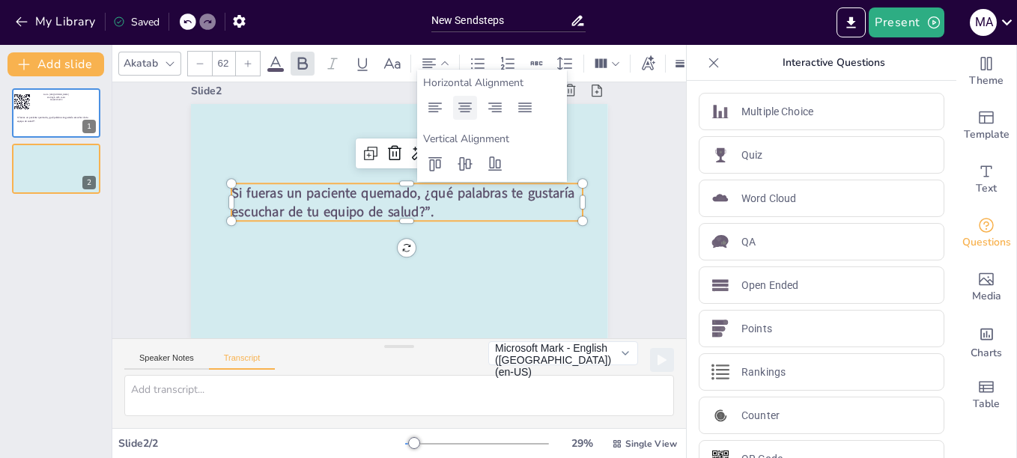
click at [468, 109] on icon at bounding box center [464, 108] width 13 height 10
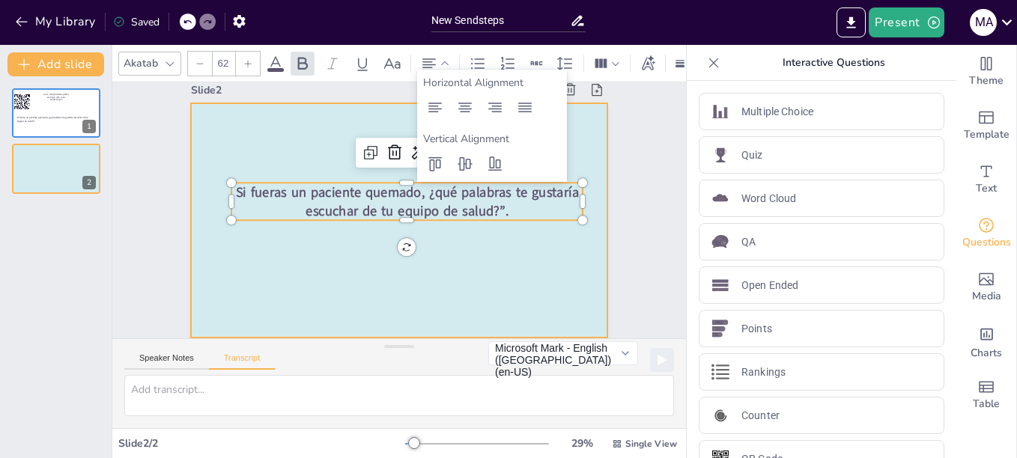
click at [583, 279] on div at bounding box center [394, 220] width 476 height 384
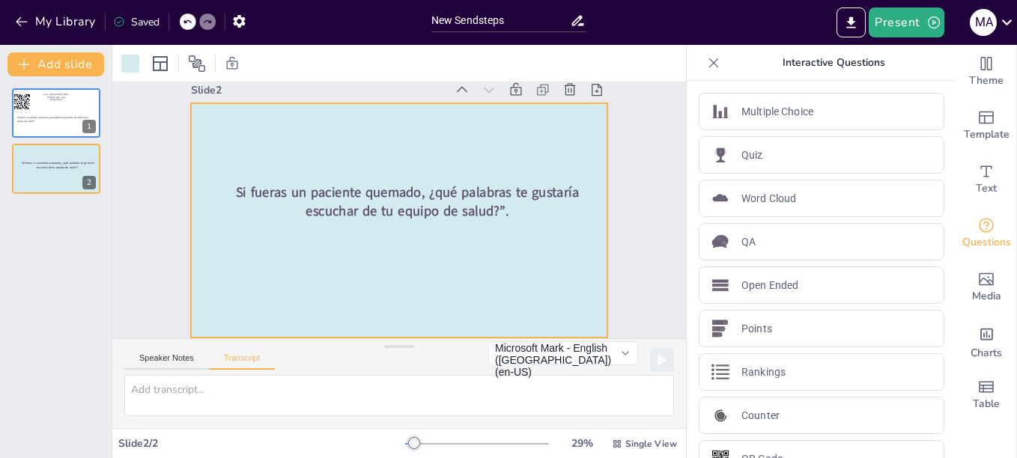
scroll to position [32, 0]
click at [851, 24] on icon "Export to PowerPoint" at bounding box center [851, 23] width 16 height 16
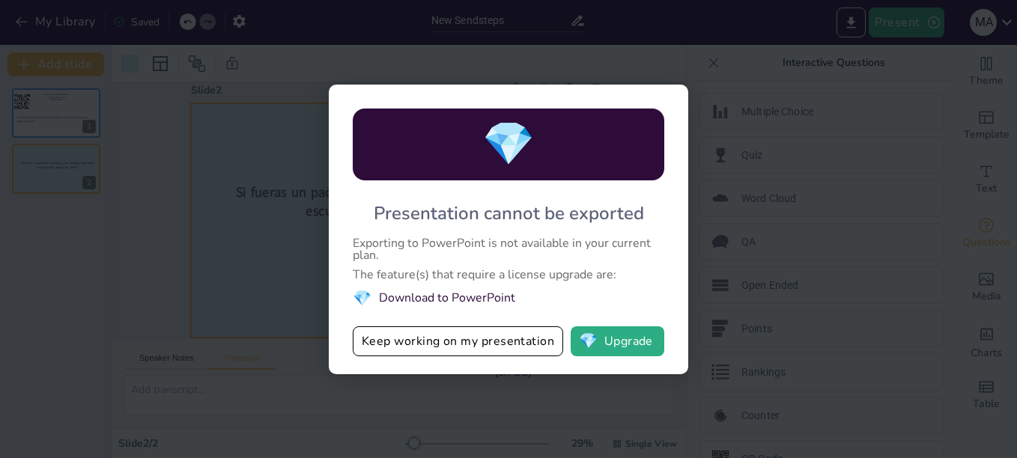
click at [757, 269] on div "💎 Presentation cannot be exported Exporting to PowerPoint is not available in y…" at bounding box center [508, 229] width 1017 height 458
click at [777, 290] on div "💎 Presentation cannot be exported Exporting to PowerPoint is not available in y…" at bounding box center [508, 229] width 1017 height 458
click at [608, 346] on button "💎 Upgrade" at bounding box center [617, 341] width 94 height 30
